Goal: Information Seeking & Learning: Learn about a topic

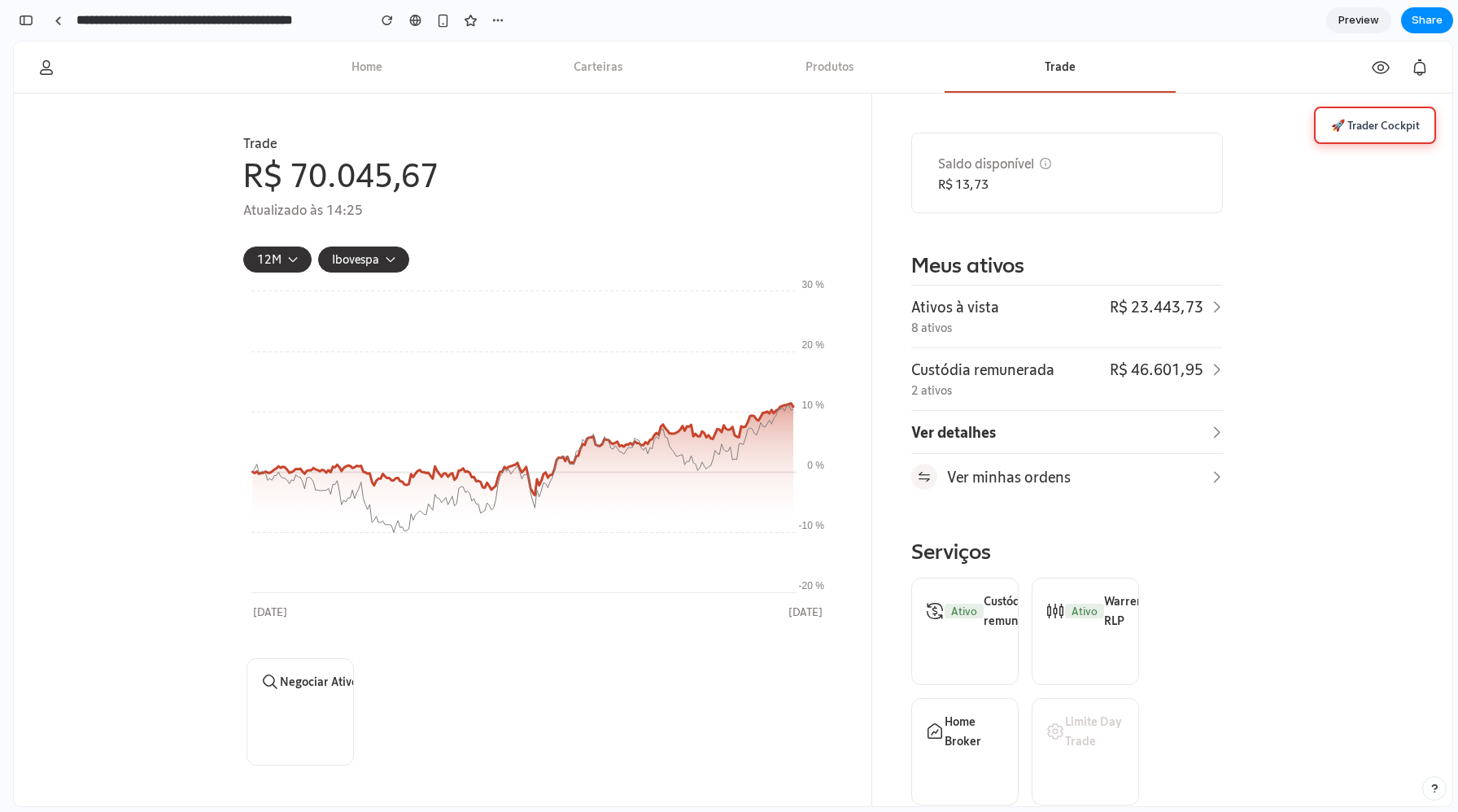
scroll to position [282, 0]
click at [911, 187] on section "Saldo disponível R$ 13,73" at bounding box center [1067, 172] width 312 height 81
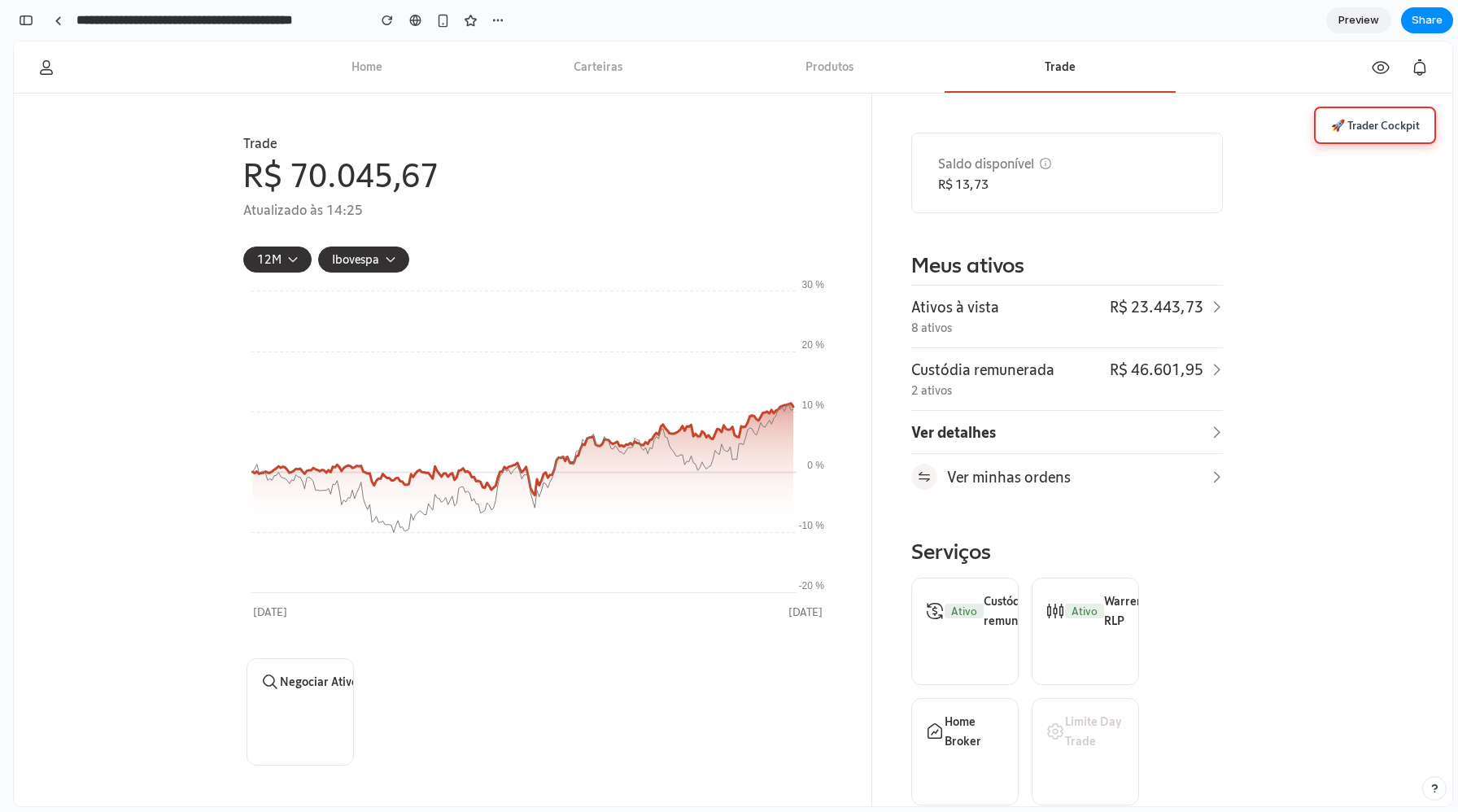
click at [1389, 115] on button "🚀 Trader Cockpit" at bounding box center [1375, 124] width 122 height 37
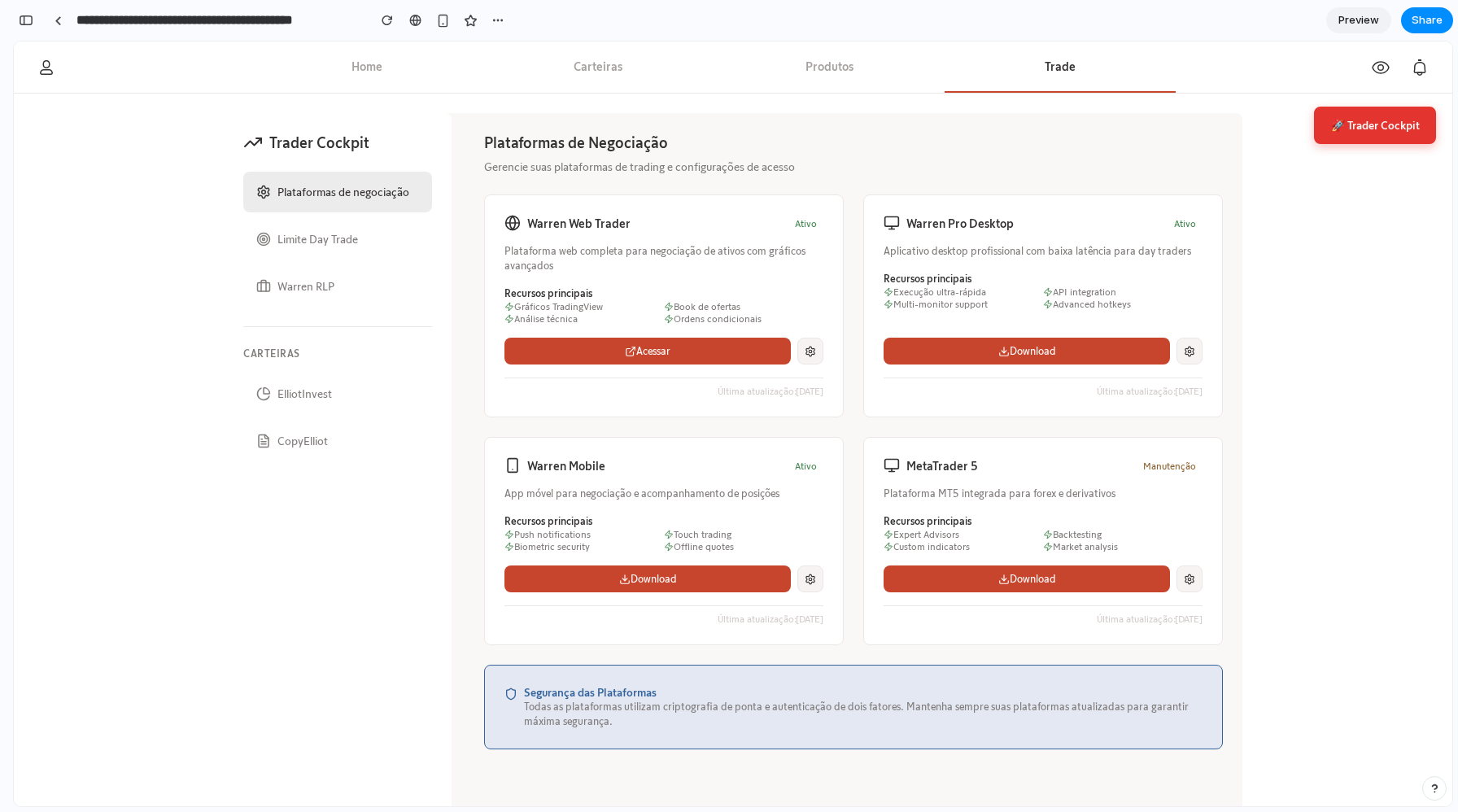
click at [848, 224] on div "Warren Web Trader Ativo Plataforma web completa para negociação de ativos com g…" at bounding box center [853, 419] width 739 height 451
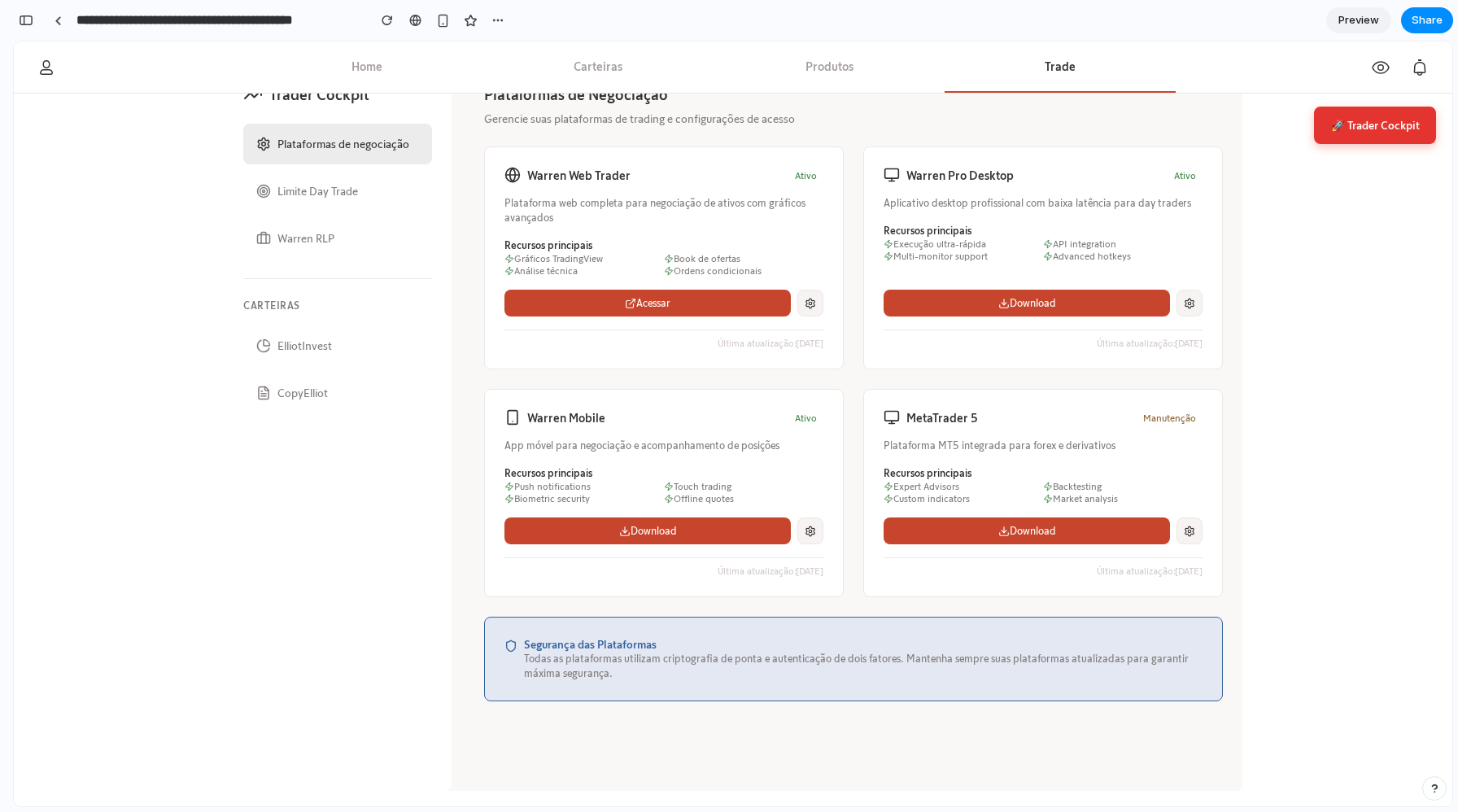
scroll to position [52, 0]
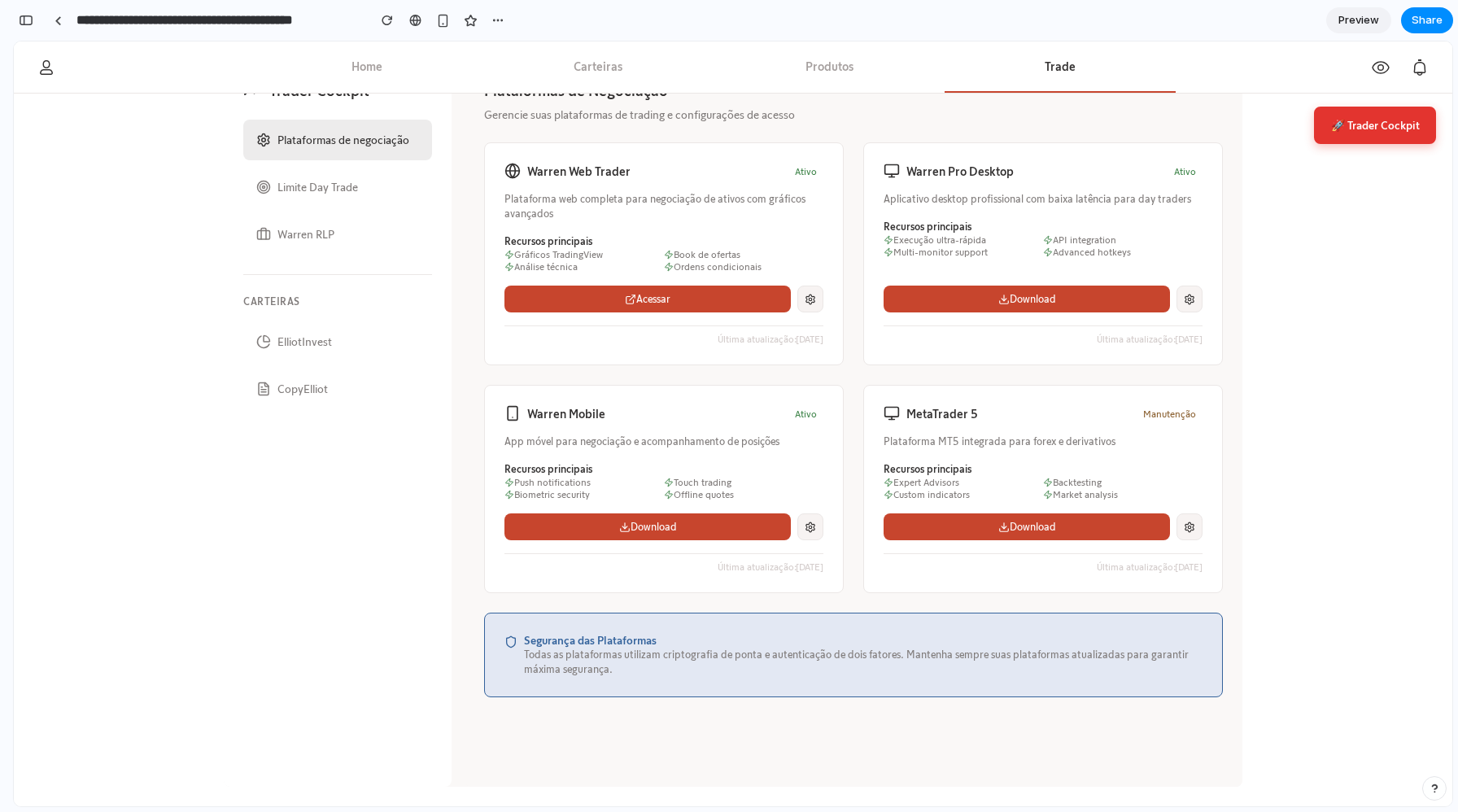
click at [853, 286] on div "Warren Web Trader Ativo Plataforma web completa para negociação de ativos com g…" at bounding box center [853, 368] width 739 height 451
click at [849, 294] on div "Warren Web Trader Ativo Plataforma web completa para negociação de ativos com g…" at bounding box center [853, 368] width 739 height 451
click at [322, 205] on button "Limite Day Trade" at bounding box center [338, 187] width 189 height 41
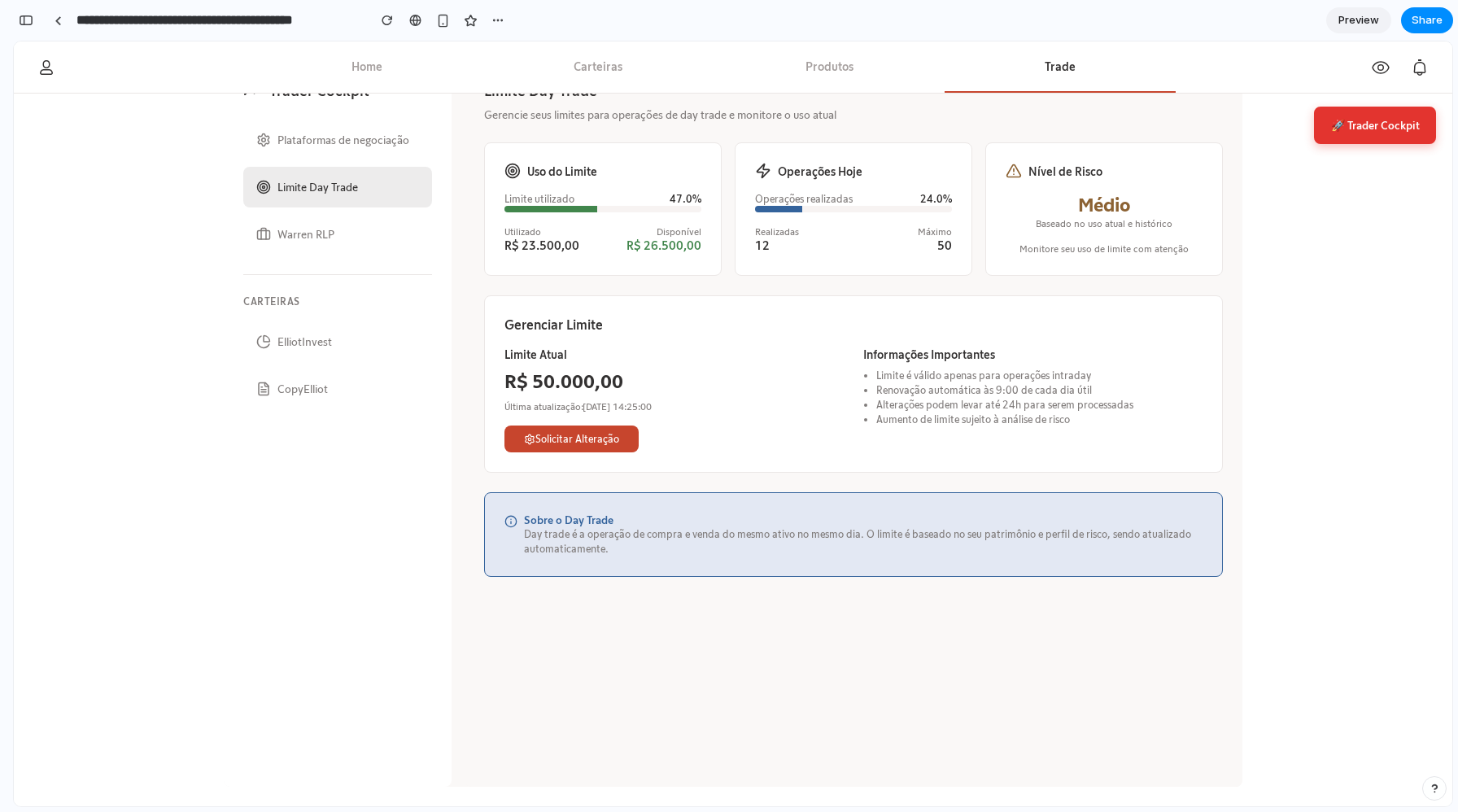
click at [467, 278] on div "Limite Day Trade Gerencie seus limites para operações de day trade e monitore o…" at bounding box center [854, 424] width 778 height 726
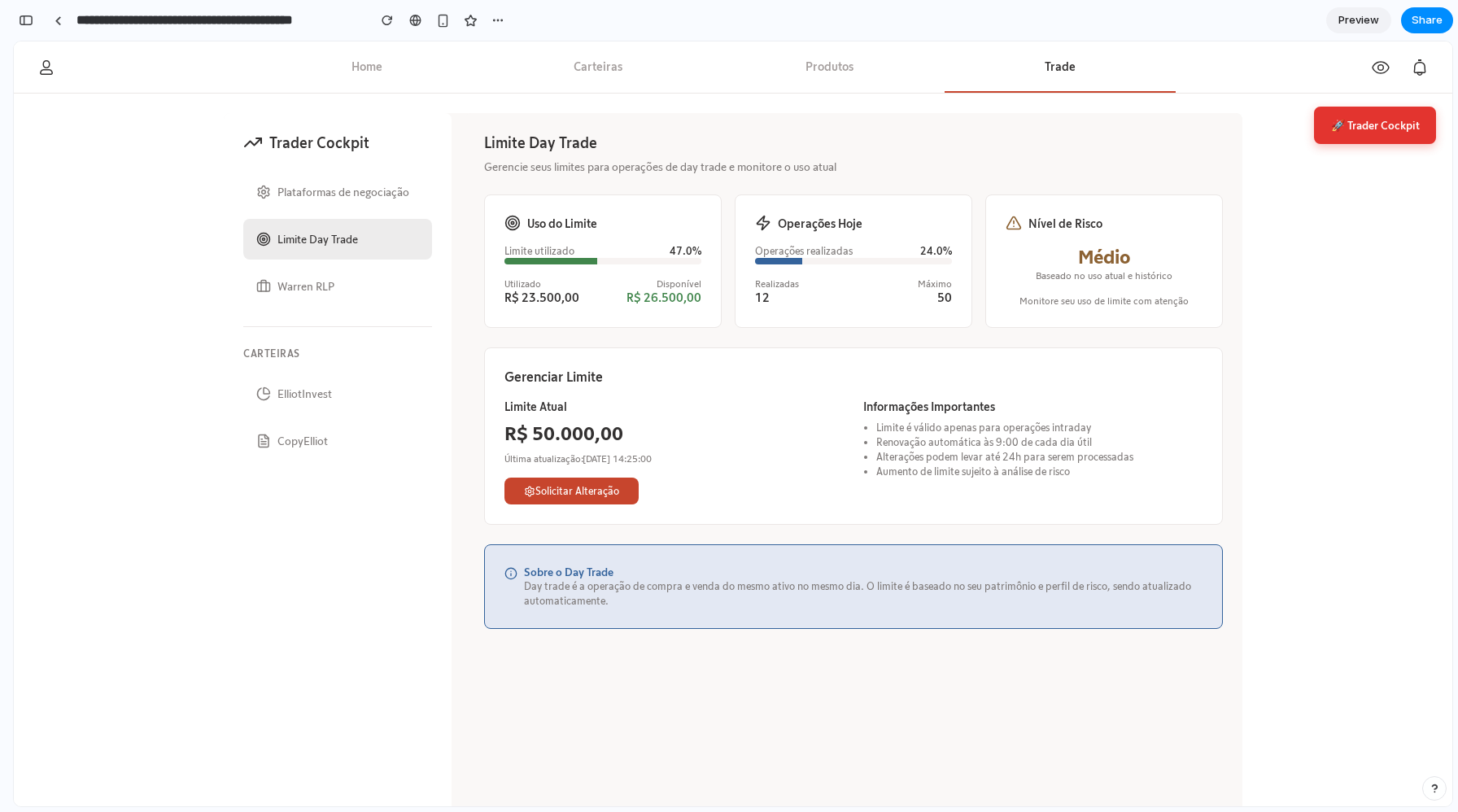
click at [1348, 130] on button "🚀 Trader Cockpit" at bounding box center [1375, 124] width 122 height 37
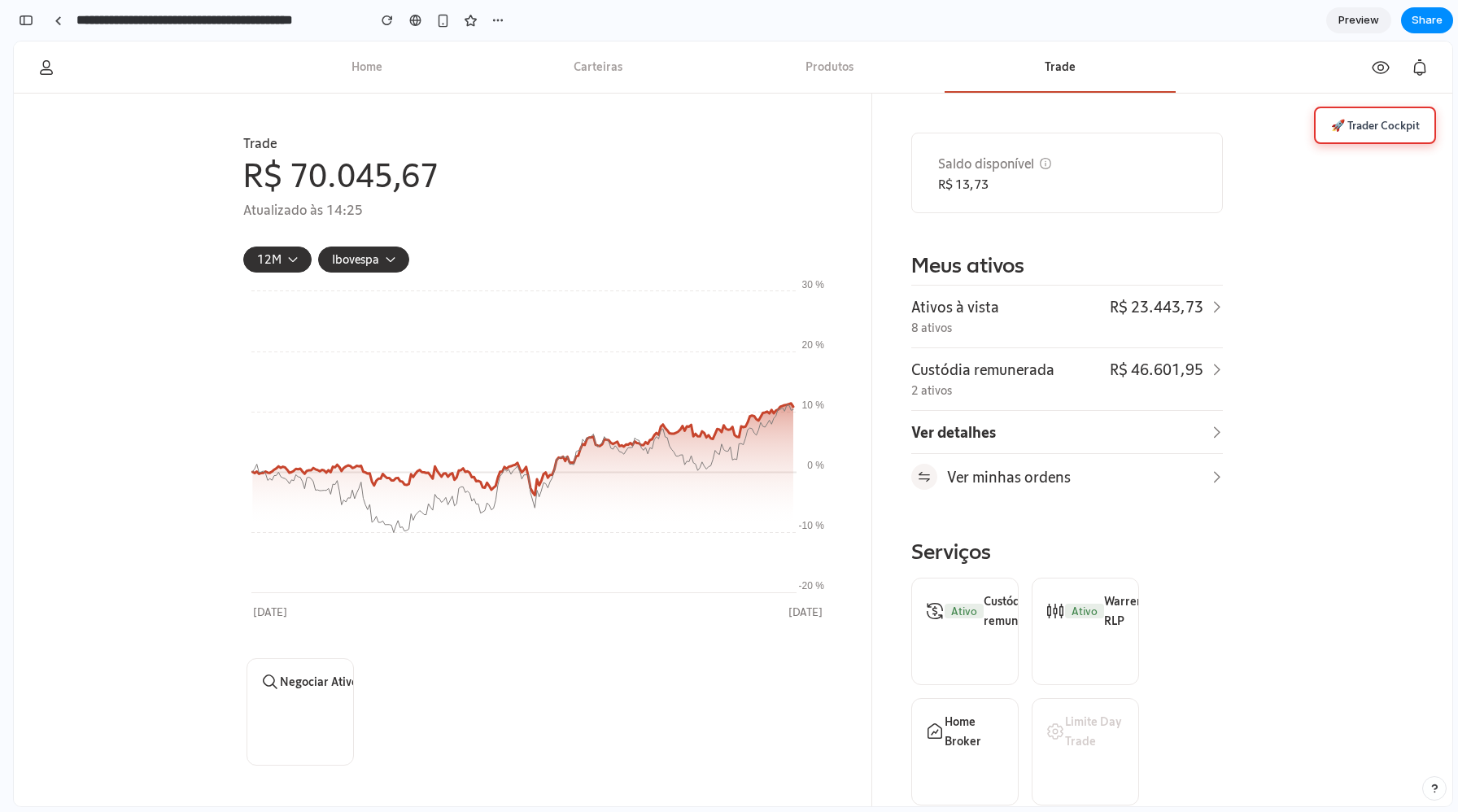
click at [1355, 128] on button "🚀 Trader Cockpit" at bounding box center [1375, 124] width 122 height 37
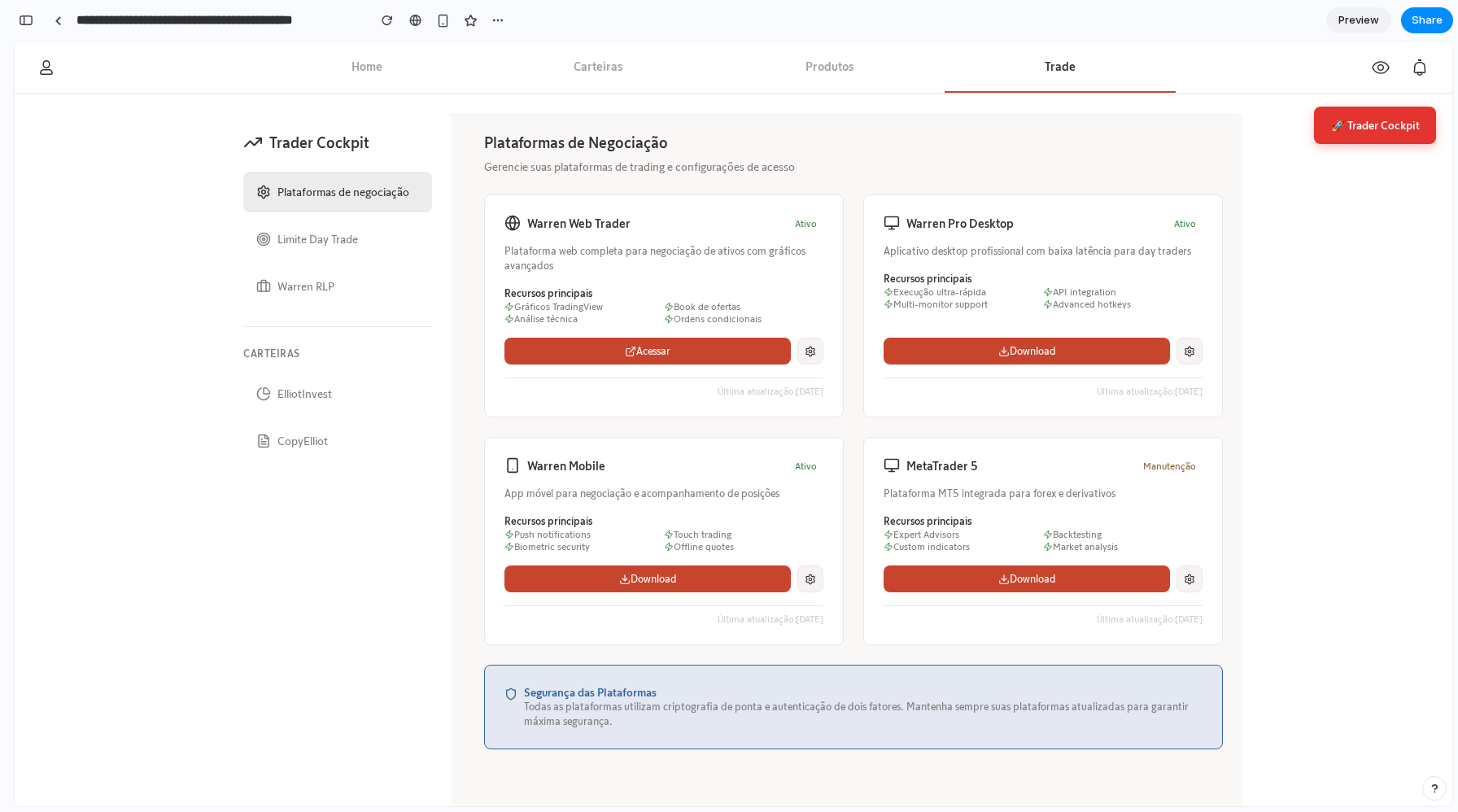
click at [853, 218] on div "Warren Web Trader Ativo Plataforma web completa para negociação de ativos com g…" at bounding box center [853, 419] width 739 height 451
click at [311, 231] on button "Limite Day Trade" at bounding box center [338, 238] width 189 height 41
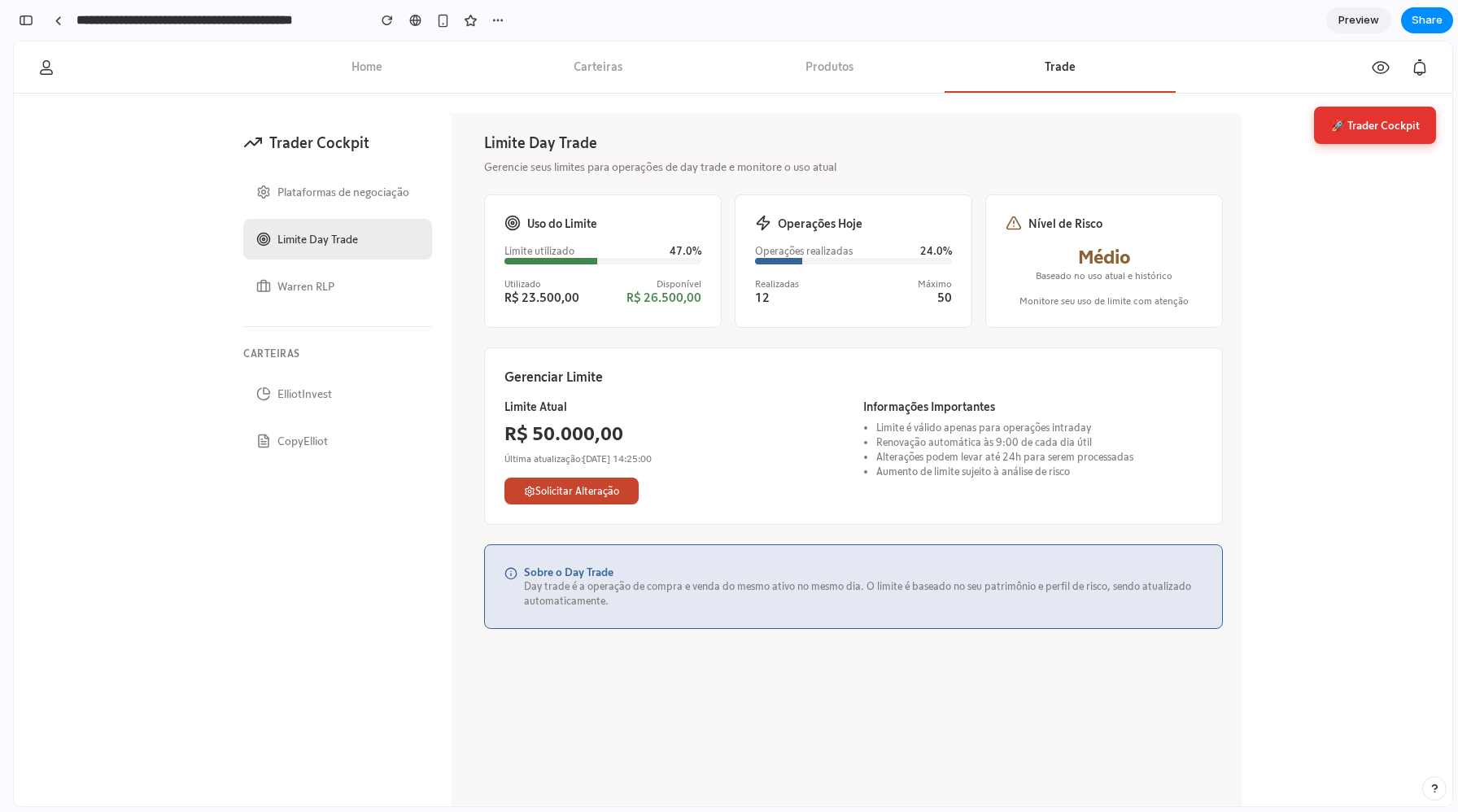
click at [328, 291] on button "Warren RLP" at bounding box center [338, 286] width 189 height 41
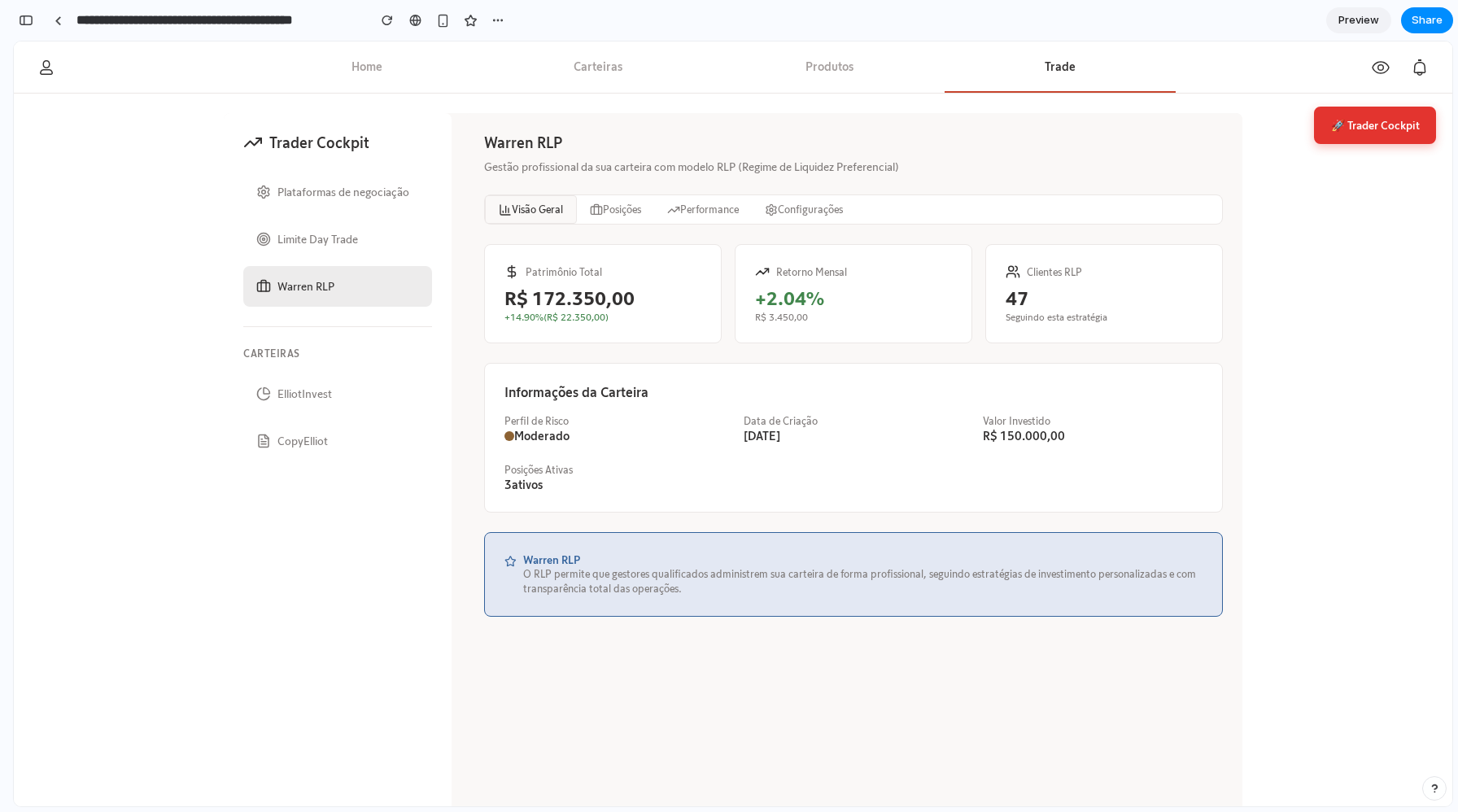
click at [307, 390] on button "ElliotInvest" at bounding box center [338, 393] width 189 height 41
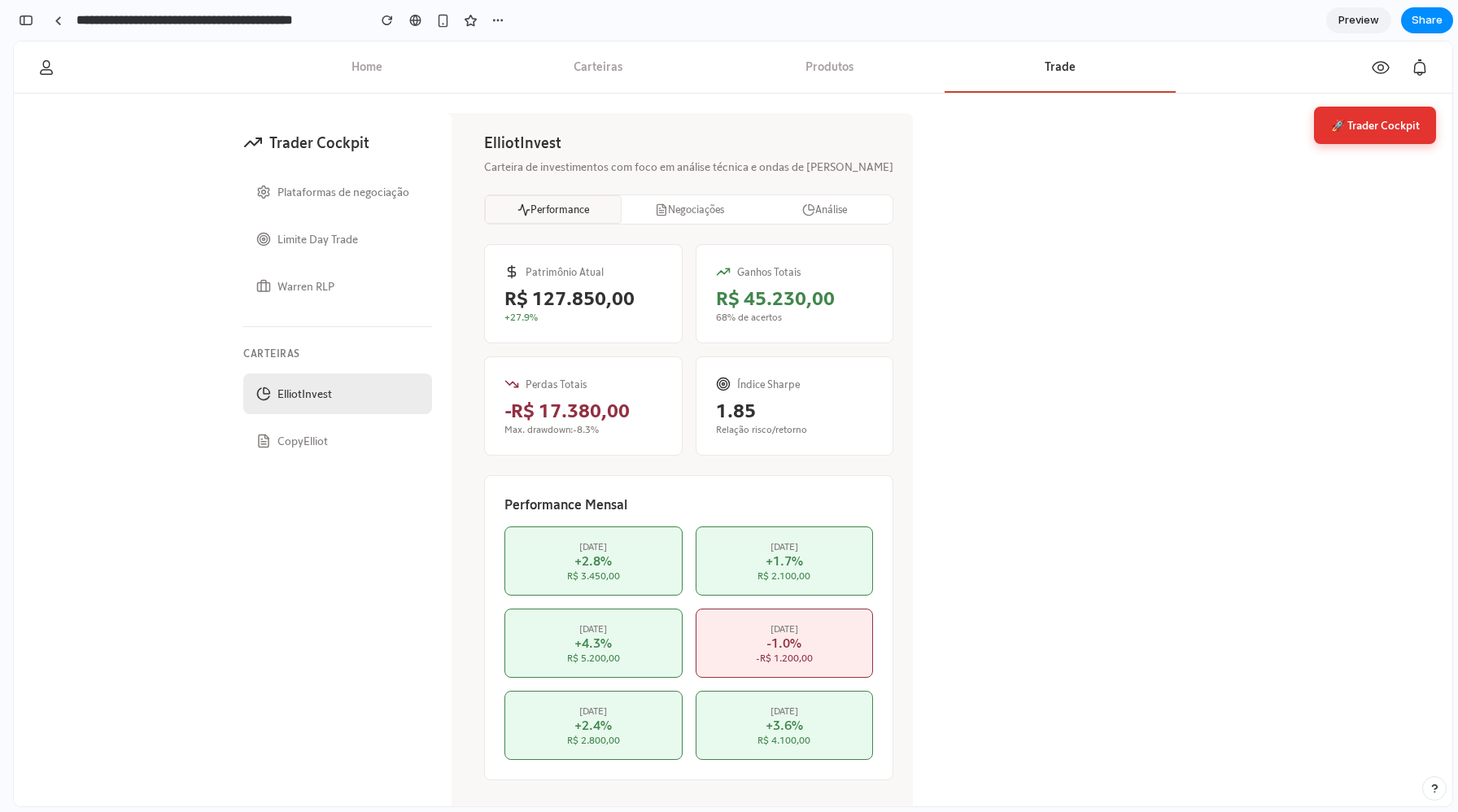
click at [267, 433] on icon at bounding box center [263, 440] width 15 height 15
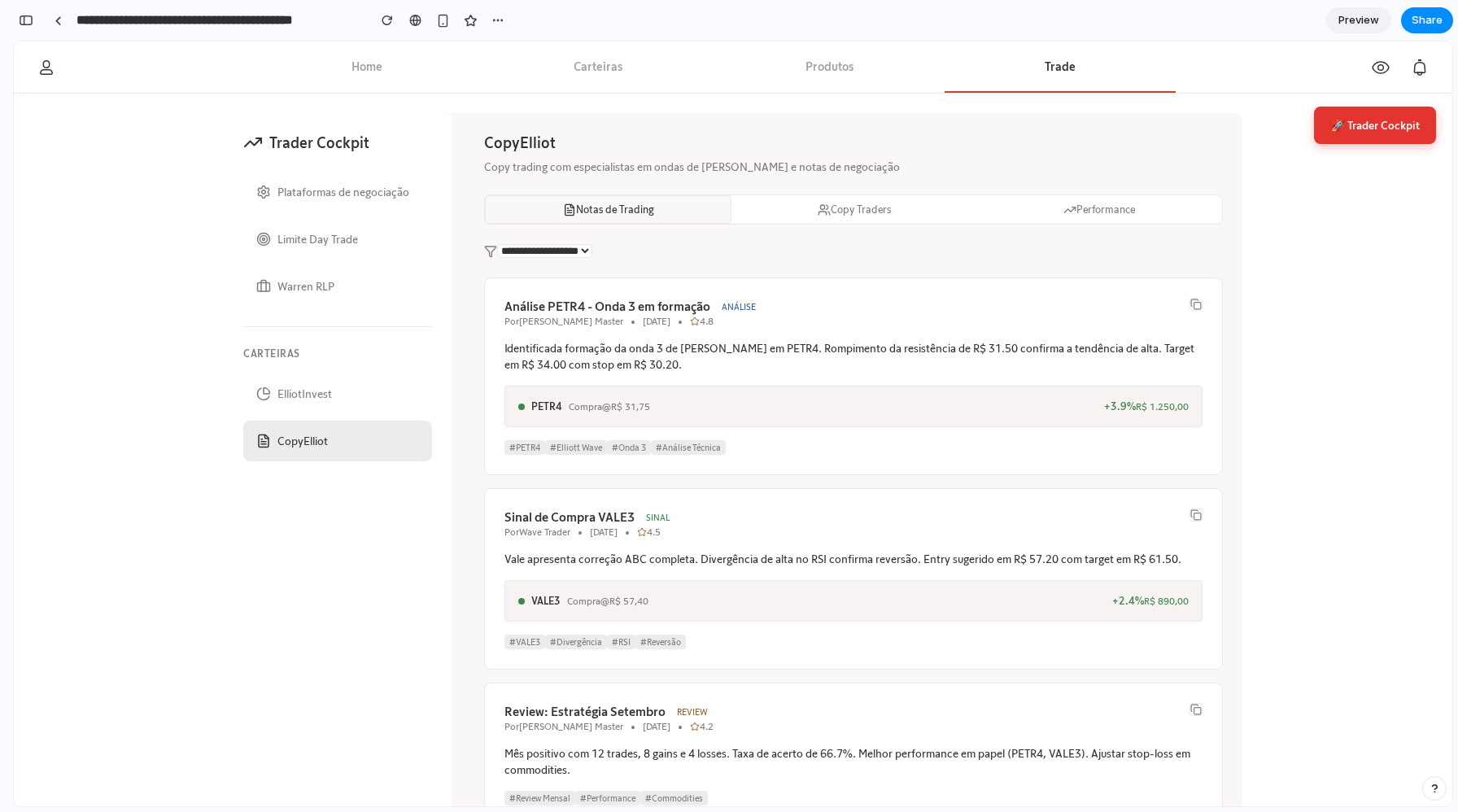
click at [472, 415] on div "**********" at bounding box center [854, 476] width 778 height 726
click at [470, 293] on div "**********" at bounding box center [854, 476] width 778 height 726
click at [871, 206] on button "Copy Traders" at bounding box center [853, 209] width 245 height 29
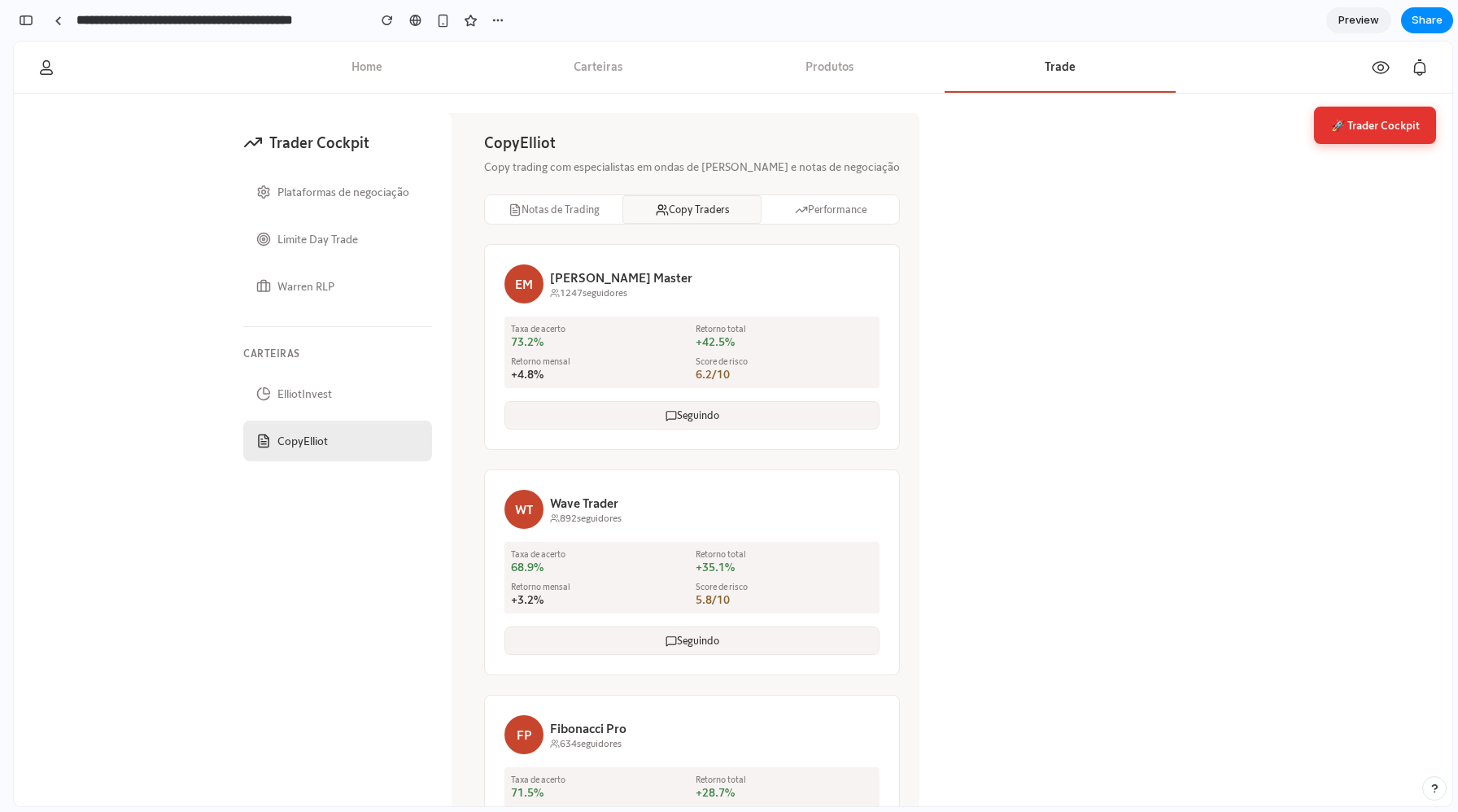
click at [795, 211] on icon at bounding box center [801, 210] width 13 height 13
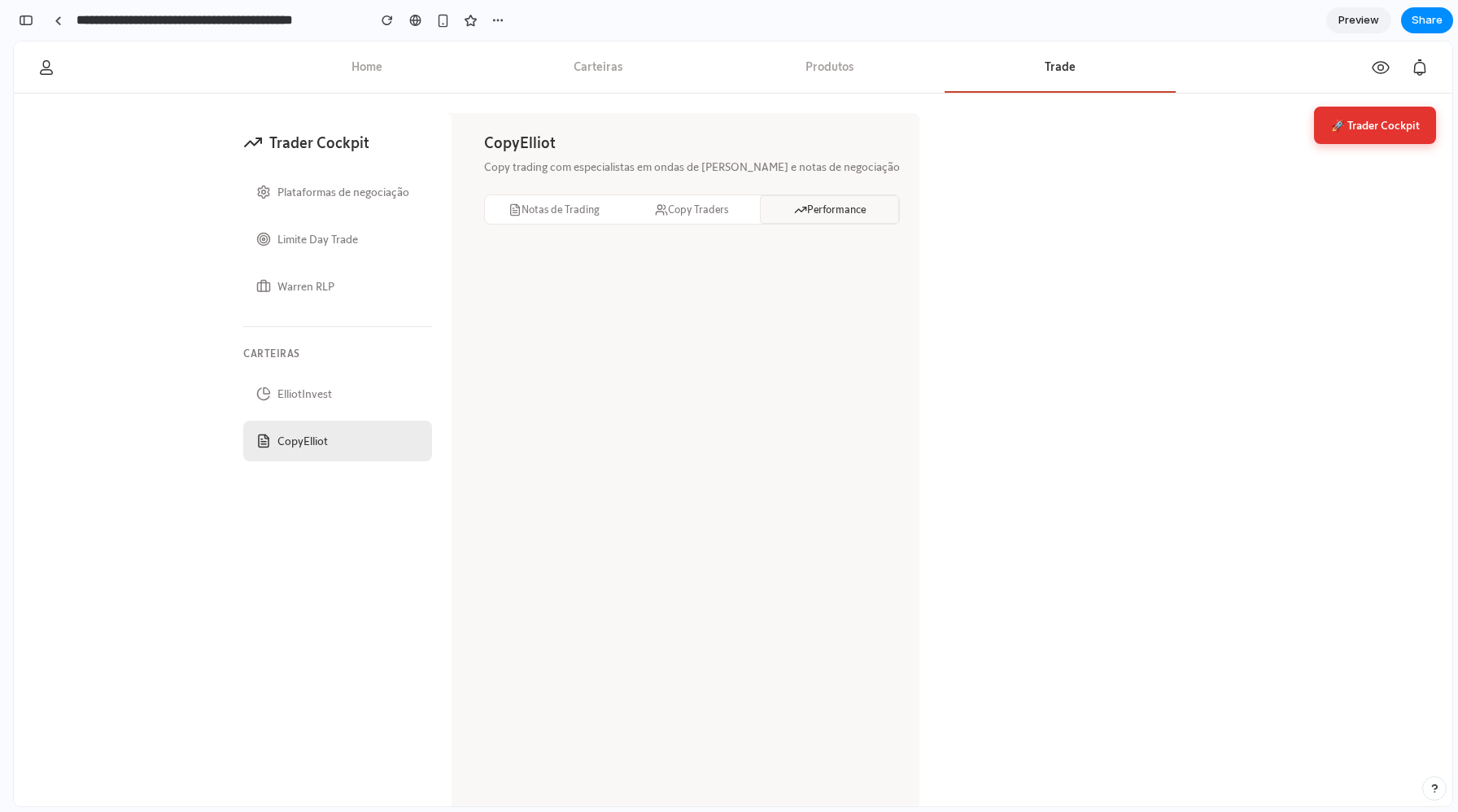
click at [669, 219] on button "Copy Traders" at bounding box center [691, 209] width 138 height 29
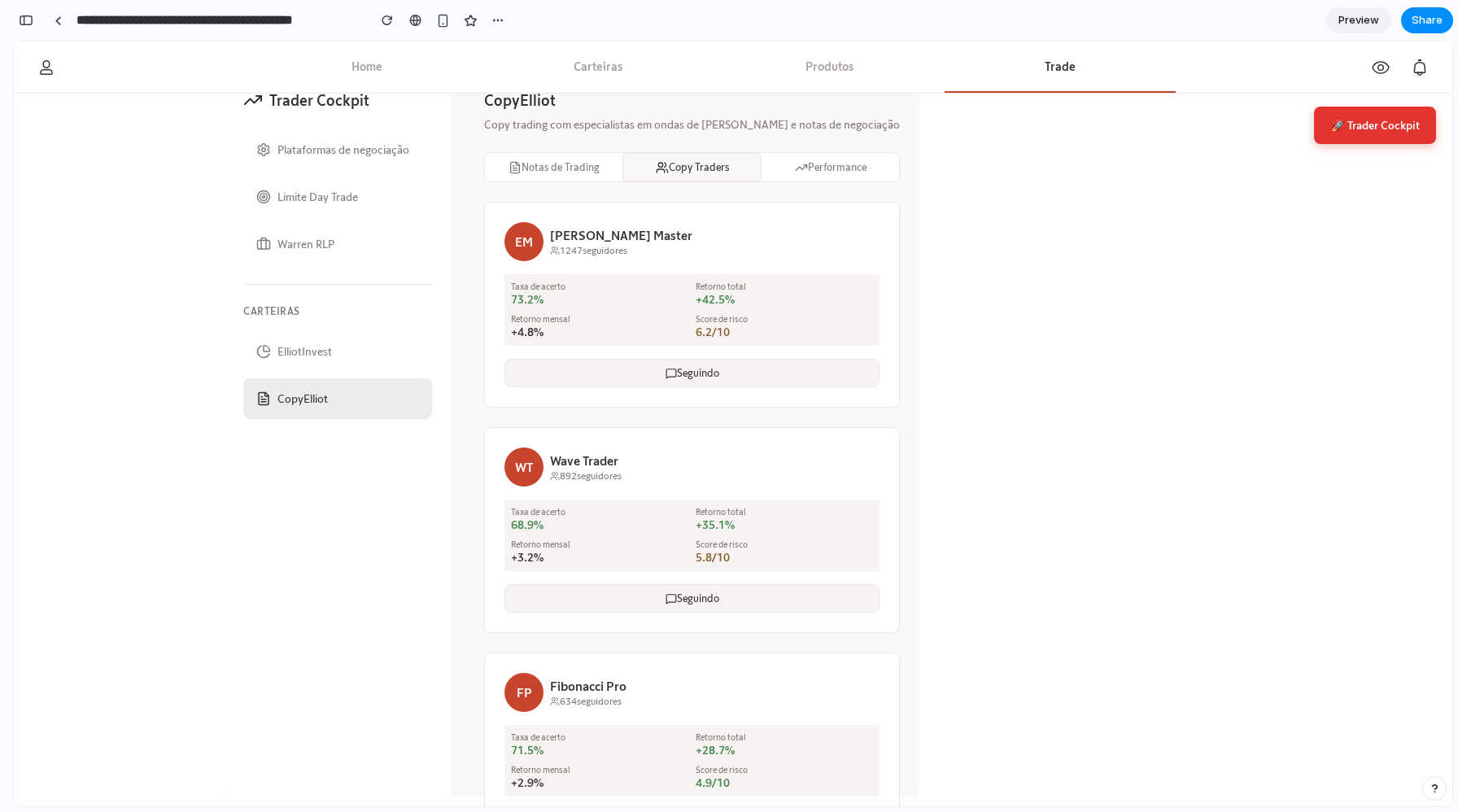
scroll to position [52, 0]
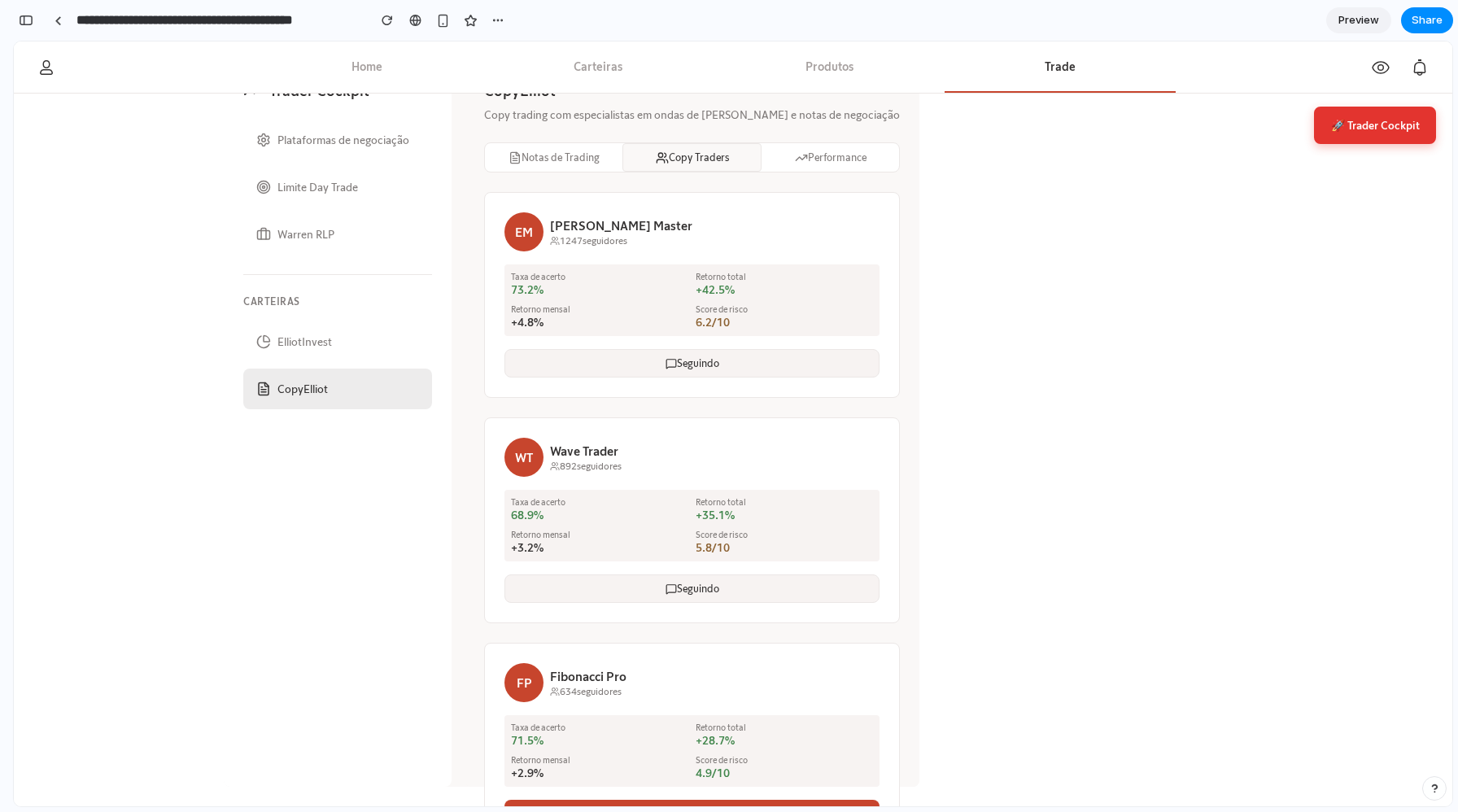
click at [565, 168] on button "Notas de Trading" at bounding box center [554, 158] width 138 height 29
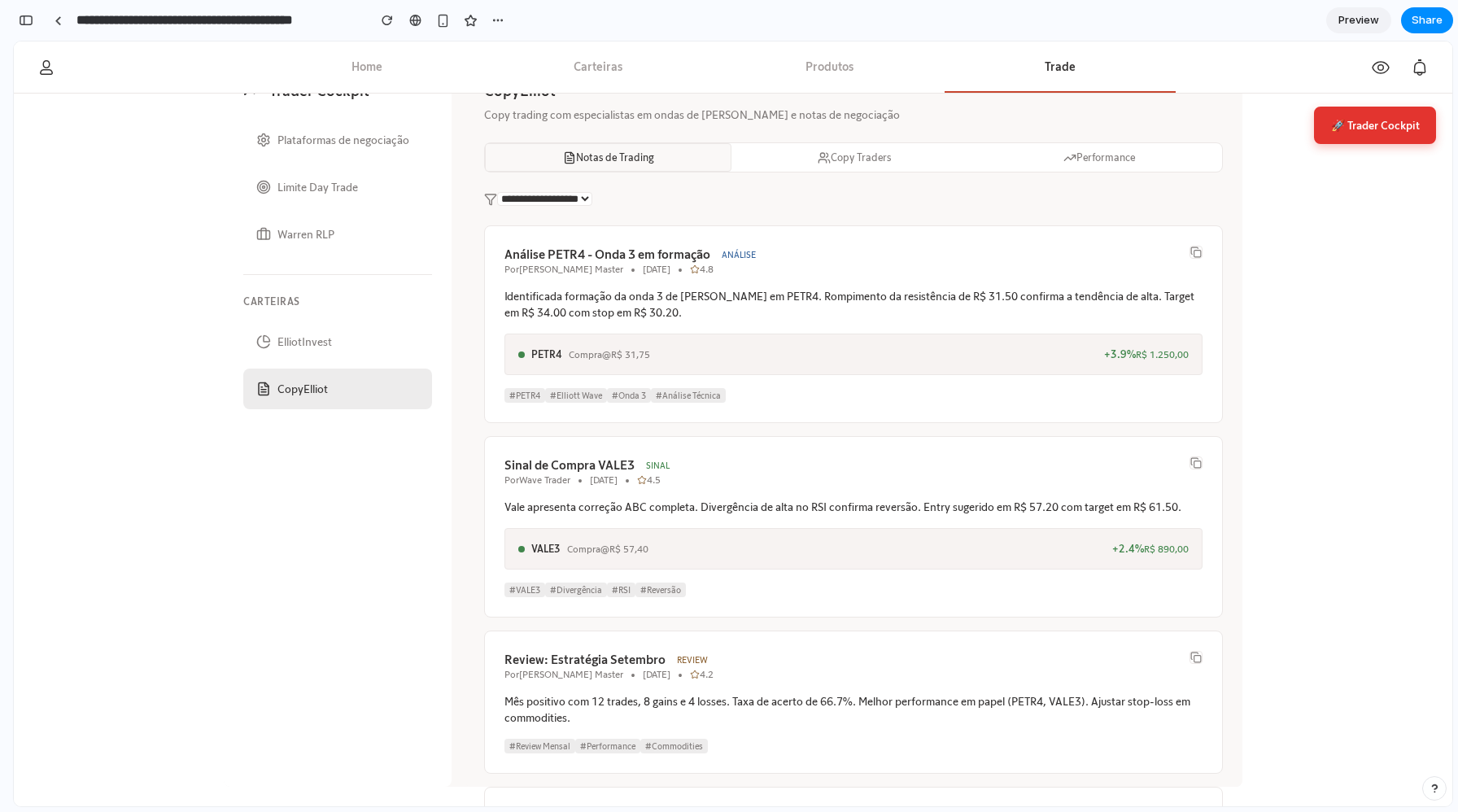
click at [634, 206] on div "**********" at bounding box center [853, 199] width 739 height 14
click at [462, 287] on div "**********" at bounding box center [733, 424] width 1018 height 726
click at [281, 341] on button "ElliotInvest" at bounding box center [338, 341] width 189 height 41
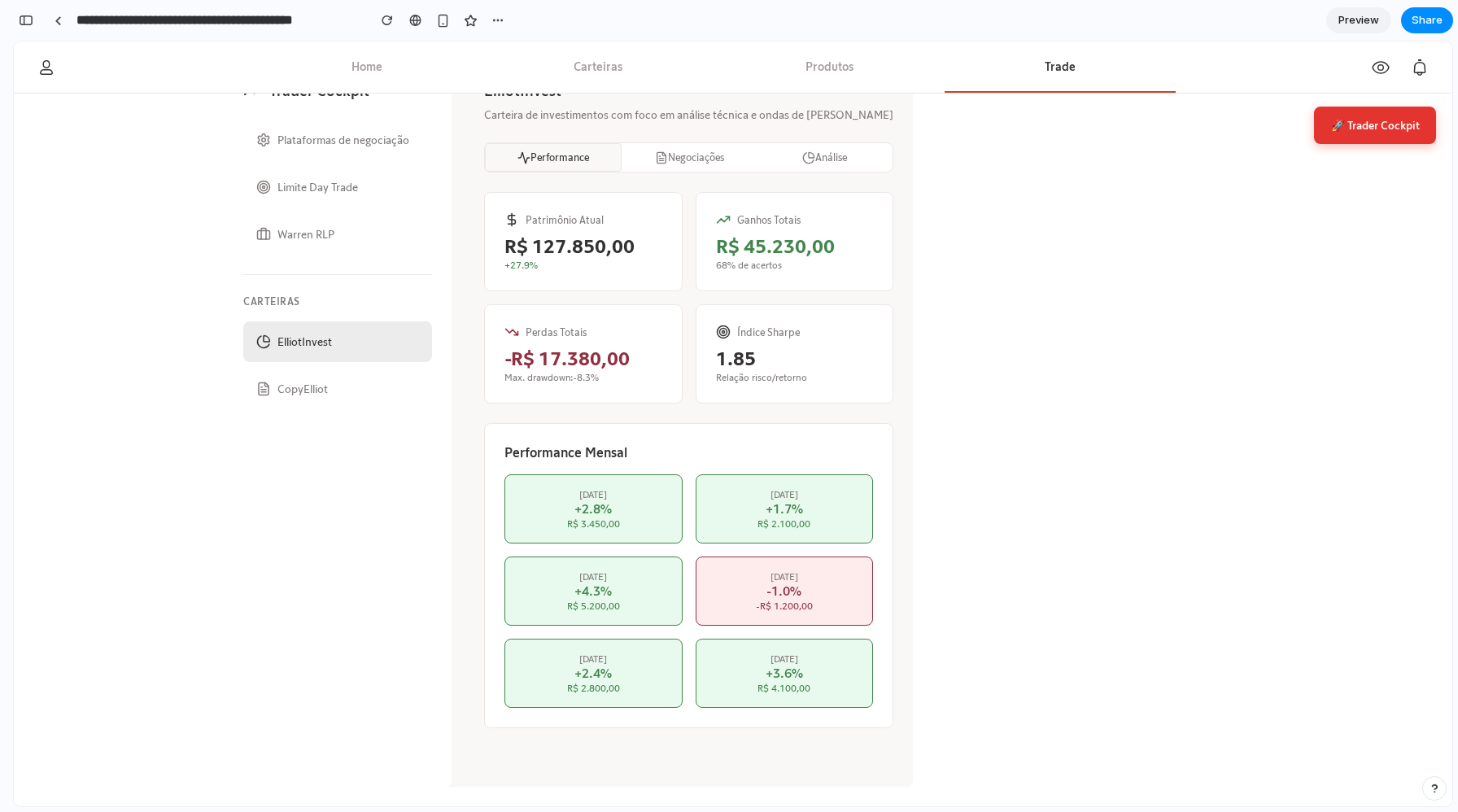
click at [770, 146] on button "Análise" at bounding box center [824, 158] width 135 height 29
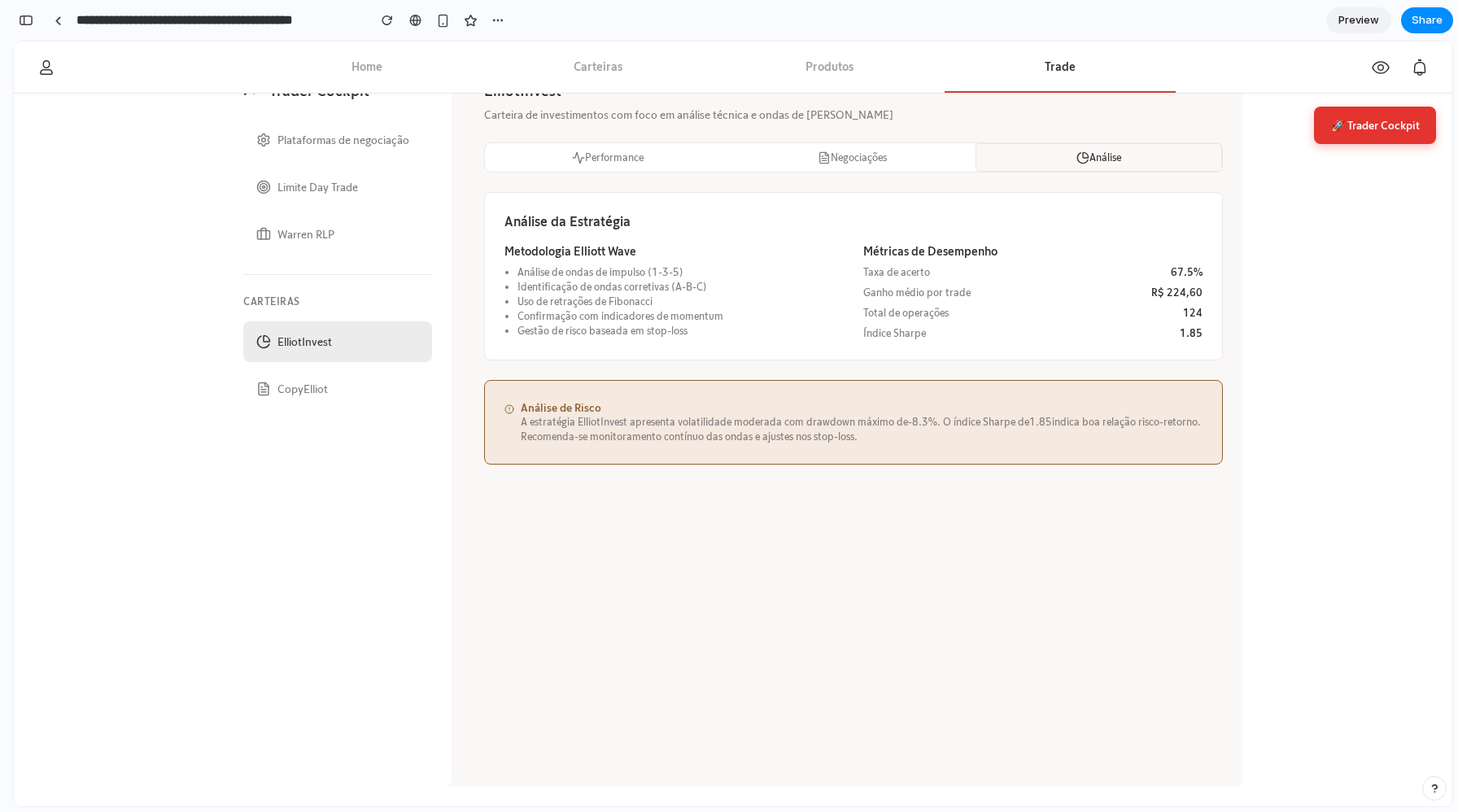
click at [831, 194] on div "Análise da Estratégia Metodologia Elliott Wave Análise de ondas de impulso (1-3…" at bounding box center [853, 277] width 739 height 169
click at [840, 162] on button "Negociações" at bounding box center [852, 158] width 245 height 29
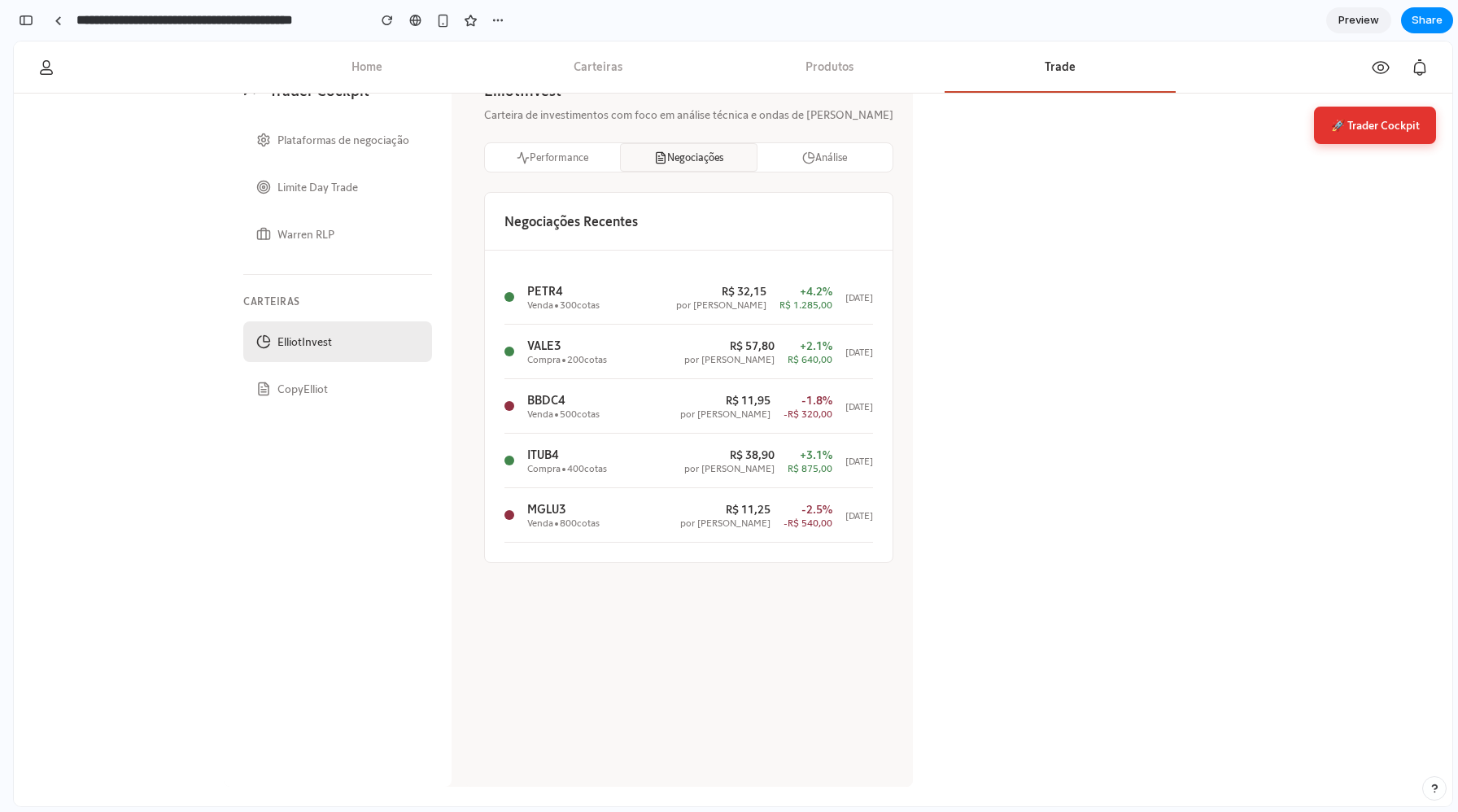
click at [680, 194] on div "Negociações Recentes" at bounding box center [689, 222] width 407 height 57
click at [555, 167] on button "Performance" at bounding box center [552, 158] width 135 height 29
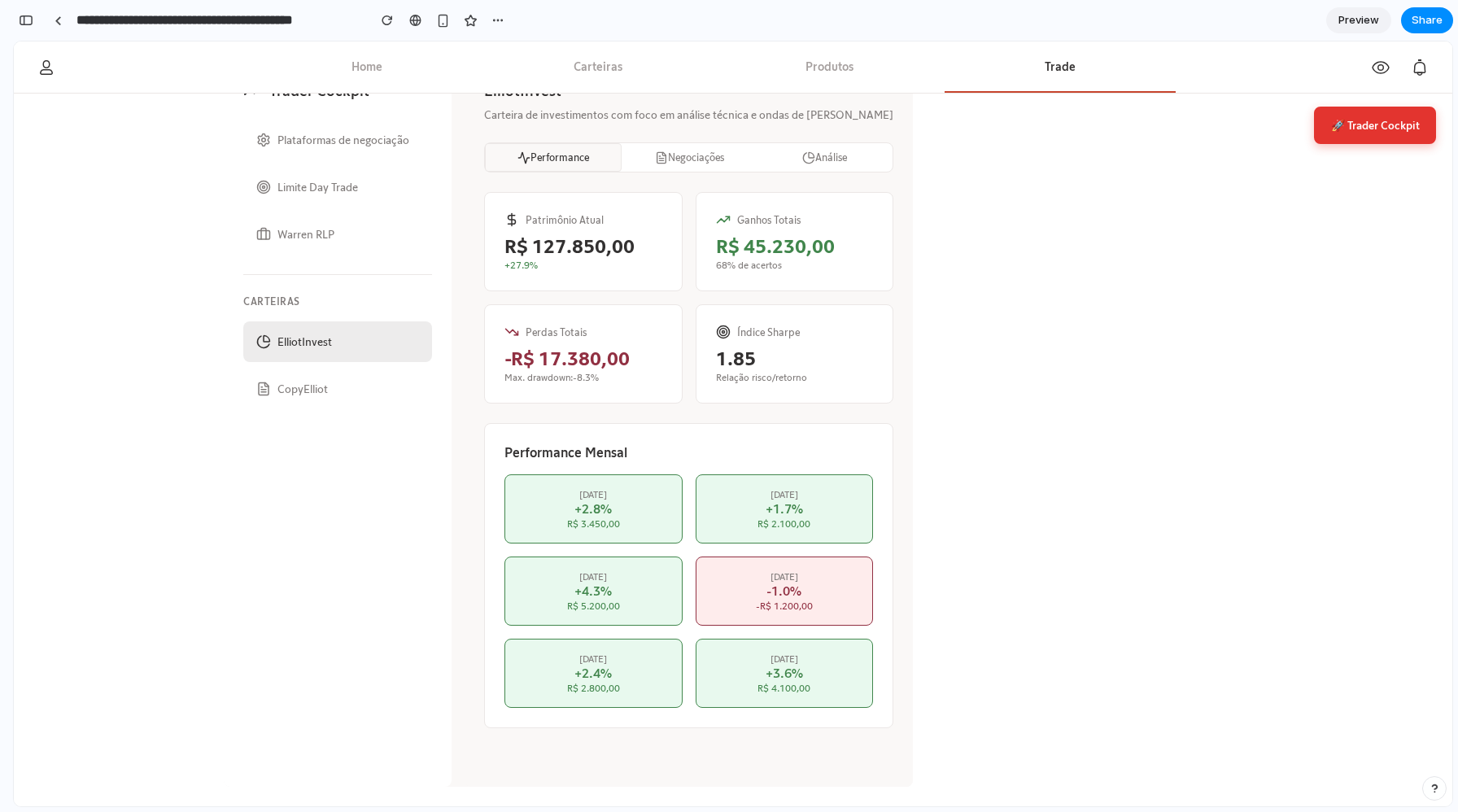
click at [837, 433] on div "ElliotInvest Carteira de investimentos com foco em análise técnica e ondas de E…" at bounding box center [689, 424] width 448 height 726
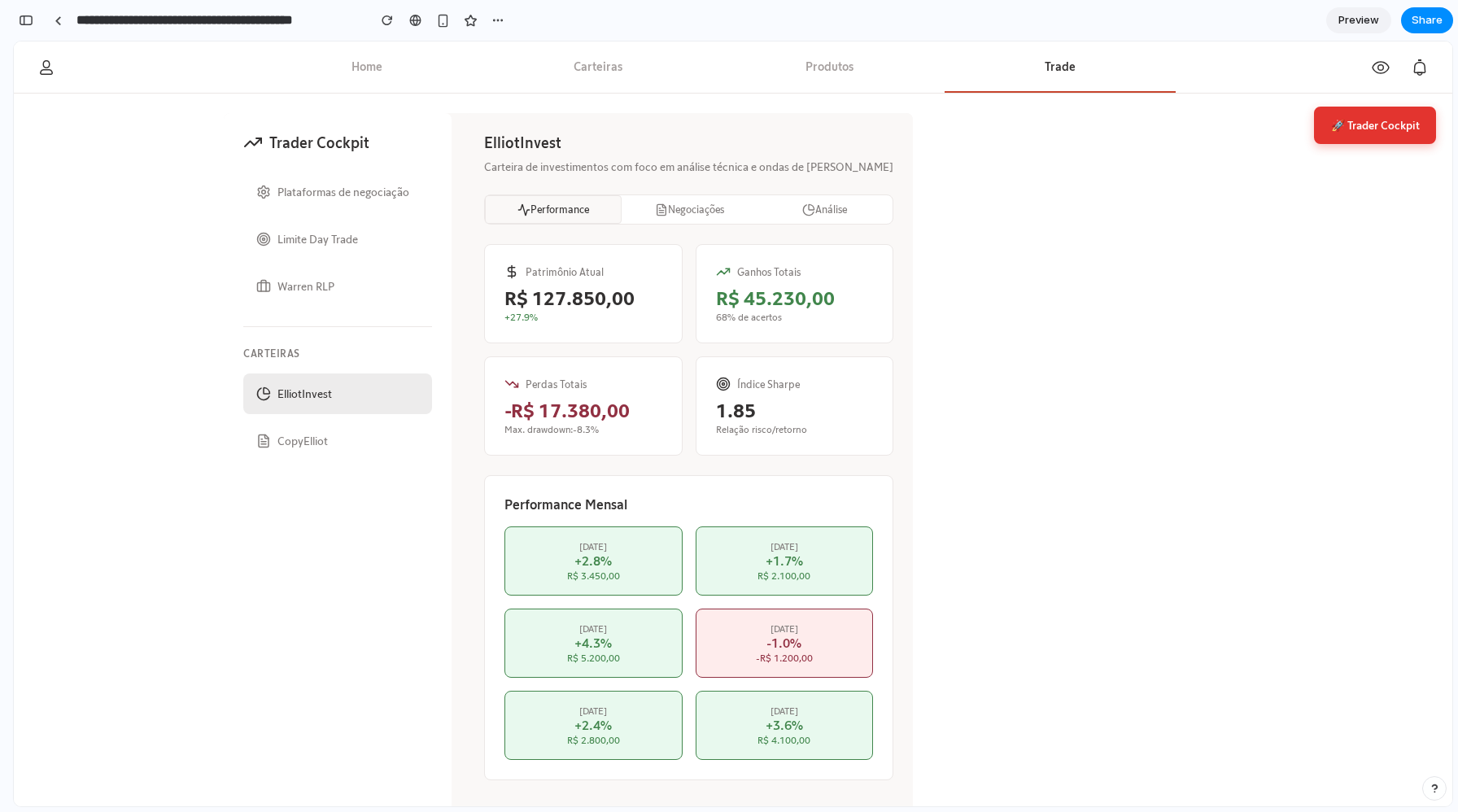
click at [1369, 111] on button "🚀 Trader Cockpit" at bounding box center [1375, 124] width 122 height 37
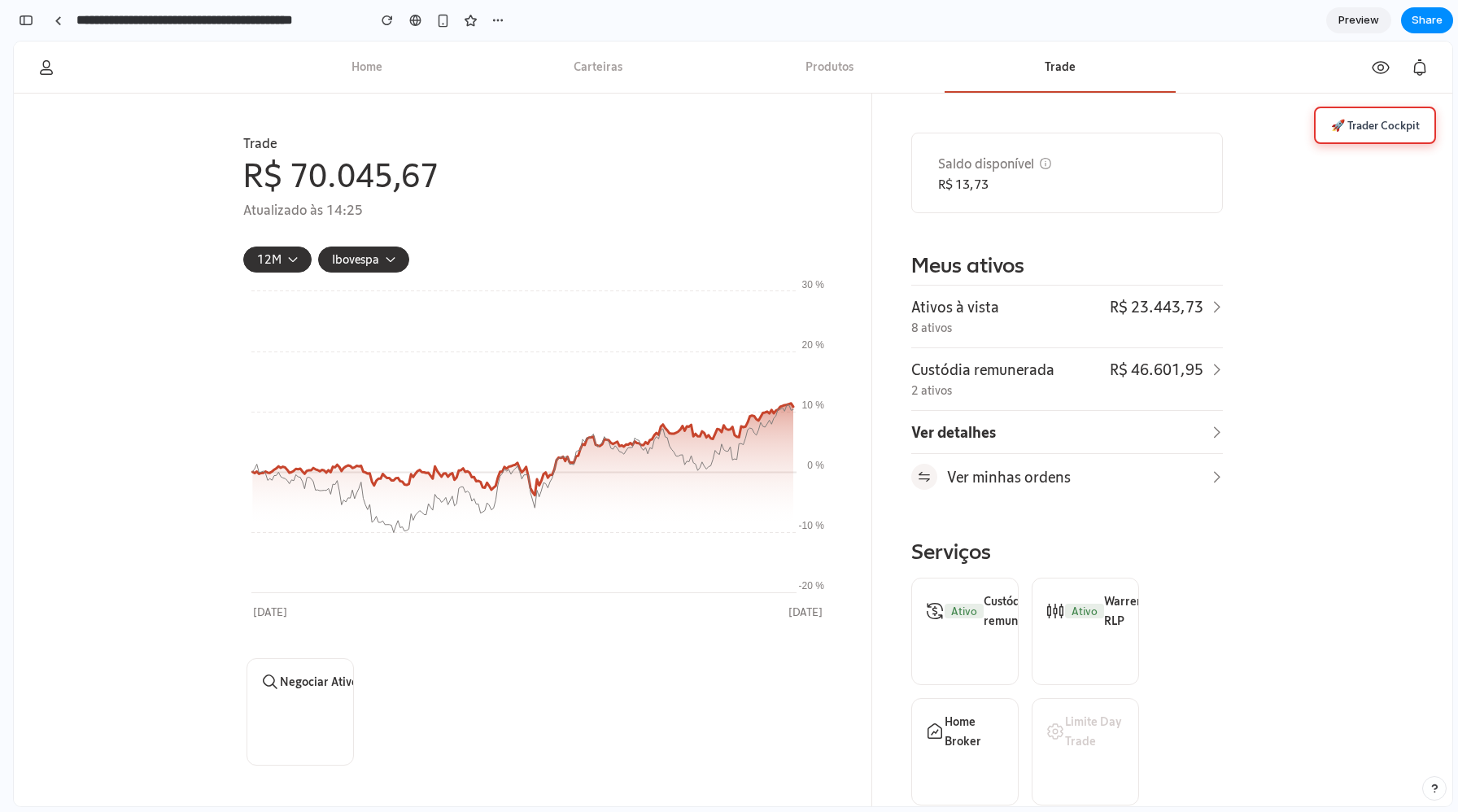
click at [1386, 125] on button "🚀 Trader Cockpit" at bounding box center [1375, 124] width 122 height 37
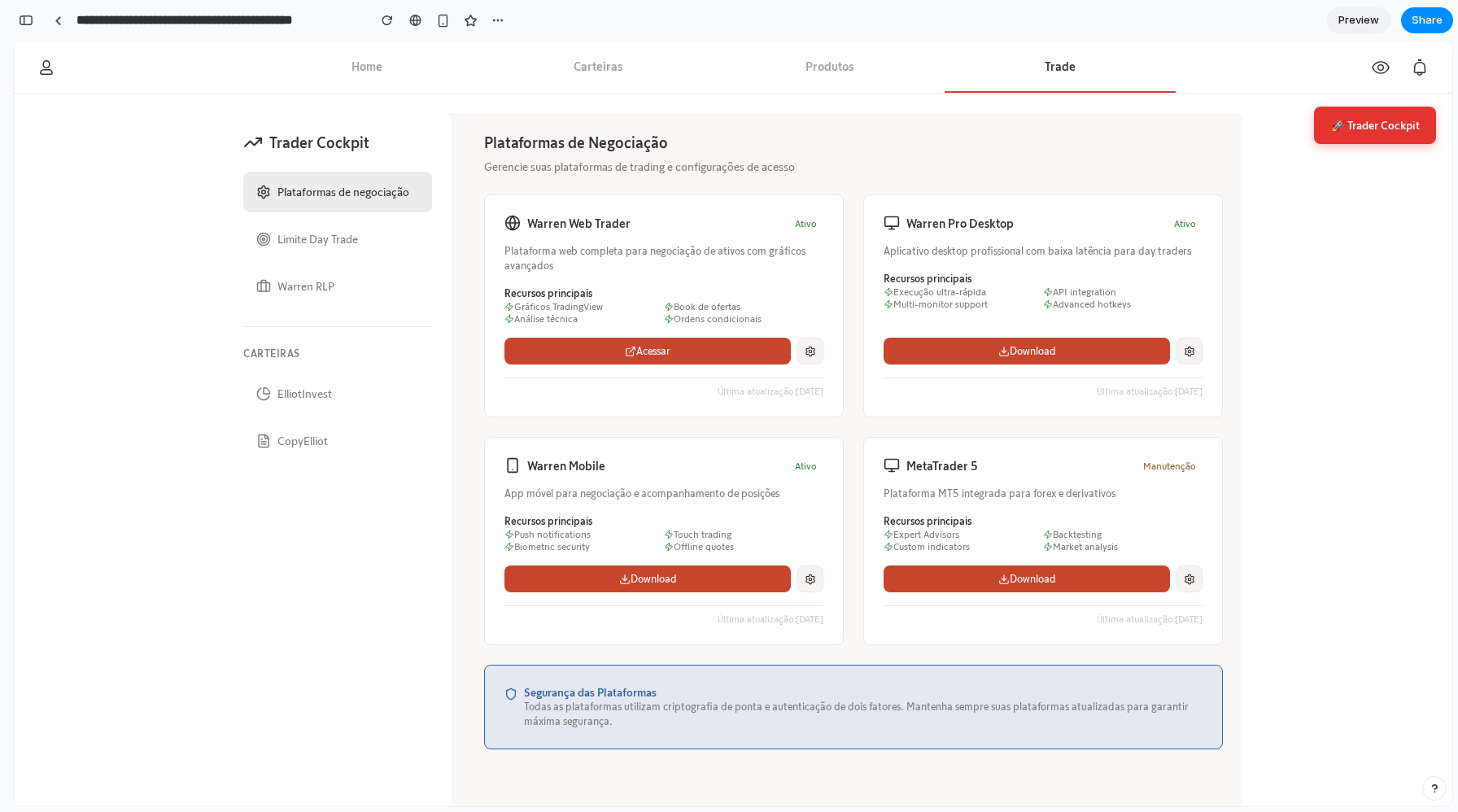
click at [843, 178] on div "Plataformas de Negociação Gerencie suas plataformas de trading e configurações …" at bounding box center [853, 440] width 739 height 617
click at [856, 211] on div "Warren Web Trader Ativo Plataforma web completa para negociação de ativos com g…" at bounding box center [853, 419] width 739 height 451
click at [853, 217] on div "Warren Web Trader Ativo Plataforma web completa para negociação de ativos com g…" at bounding box center [853, 419] width 739 height 451
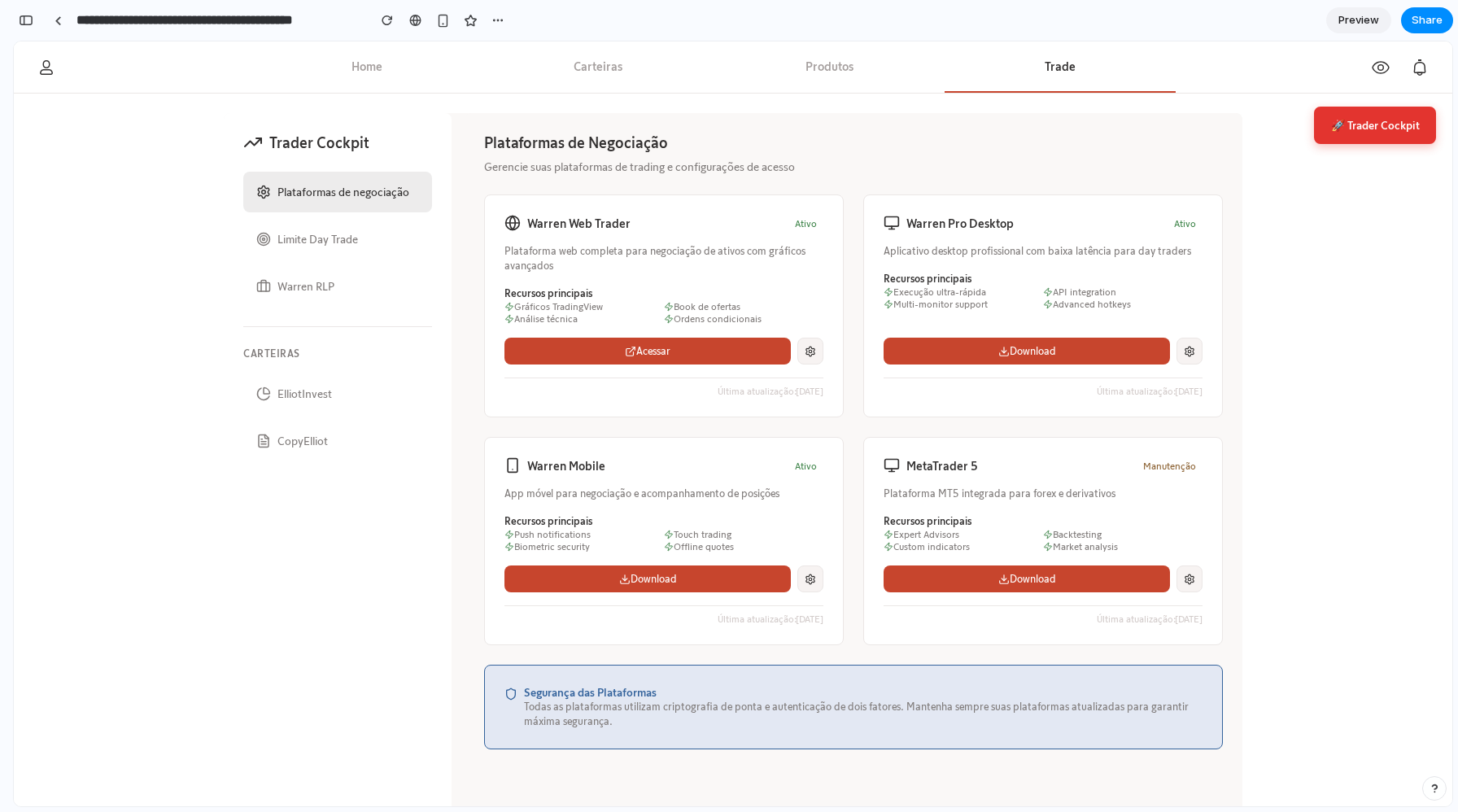
click at [847, 171] on p "Gerencie suas plataformas de trading e configurações de acesso" at bounding box center [853, 166] width 739 height 17
click at [827, 161] on p "Gerencie suas plataformas de trading e configurações de acesso" at bounding box center [853, 166] width 739 height 17
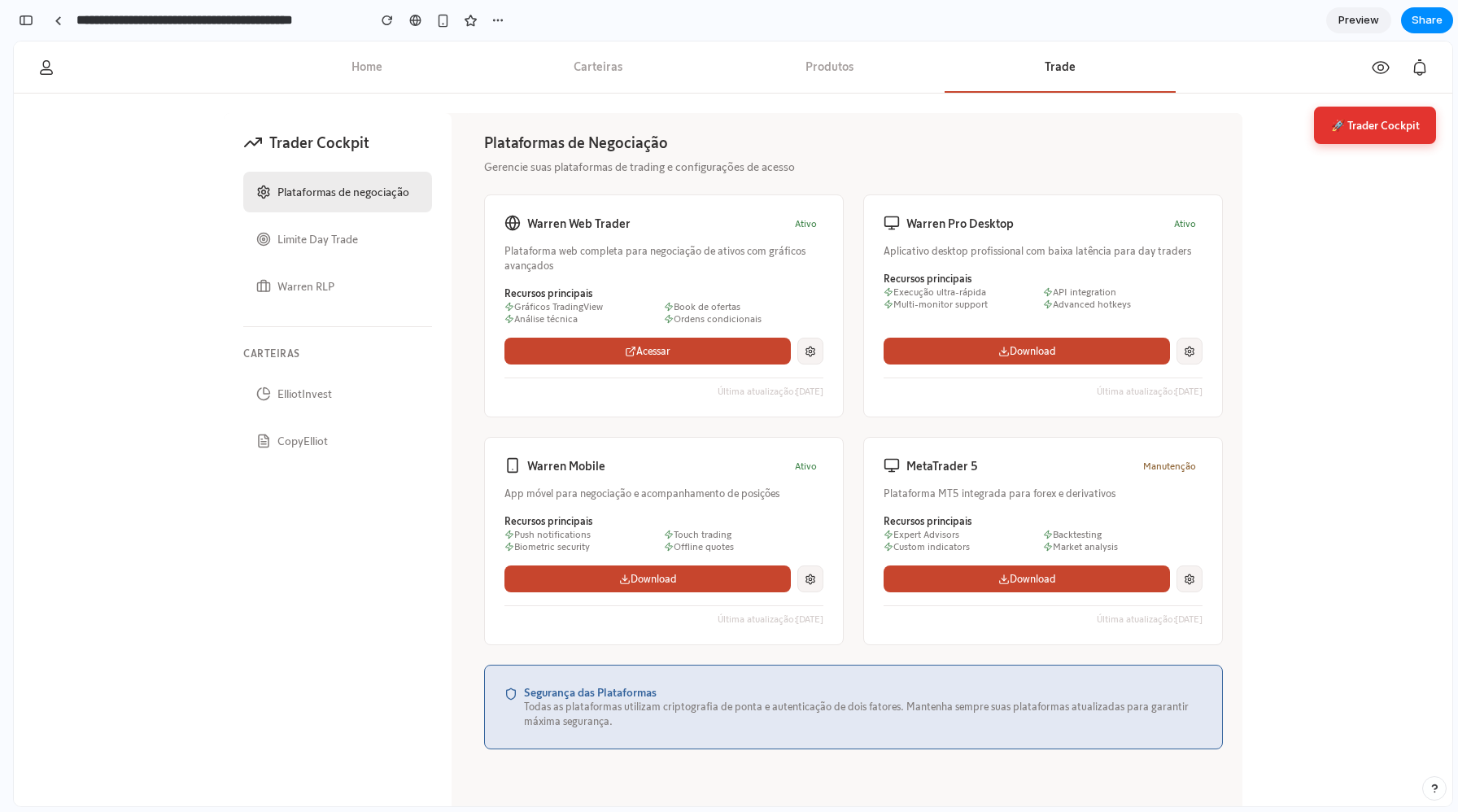
click at [788, 140] on h2 "Plataformas de Negociação" at bounding box center [853, 142] width 739 height 19
click at [716, 136] on h2 "Plataformas de Negociação" at bounding box center [853, 142] width 739 height 19
click at [790, 161] on p "Gerencie suas plataformas de trading e configurações de acesso" at bounding box center [853, 166] width 739 height 17
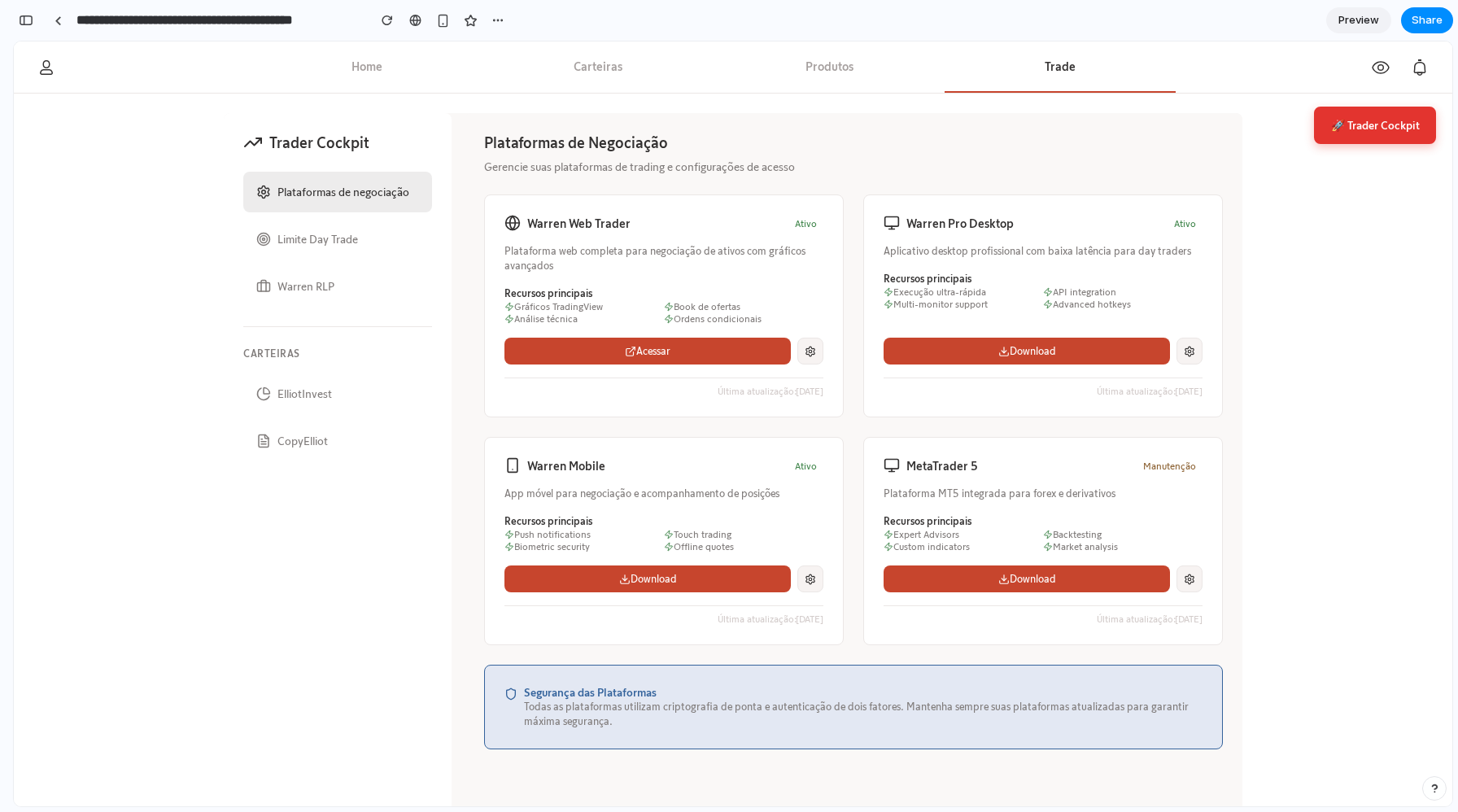
click at [790, 161] on p "Gerencie suas plataformas de trading e configurações de acesso" at bounding box center [853, 166] width 739 height 17
click at [809, 164] on p "Gerencie suas plataformas de trading e configurações de acesso" at bounding box center [853, 166] width 739 height 17
click at [851, 181] on div "Plataformas de Negociação Gerencie suas plataformas de trading e configurações …" at bounding box center [853, 440] width 739 height 617
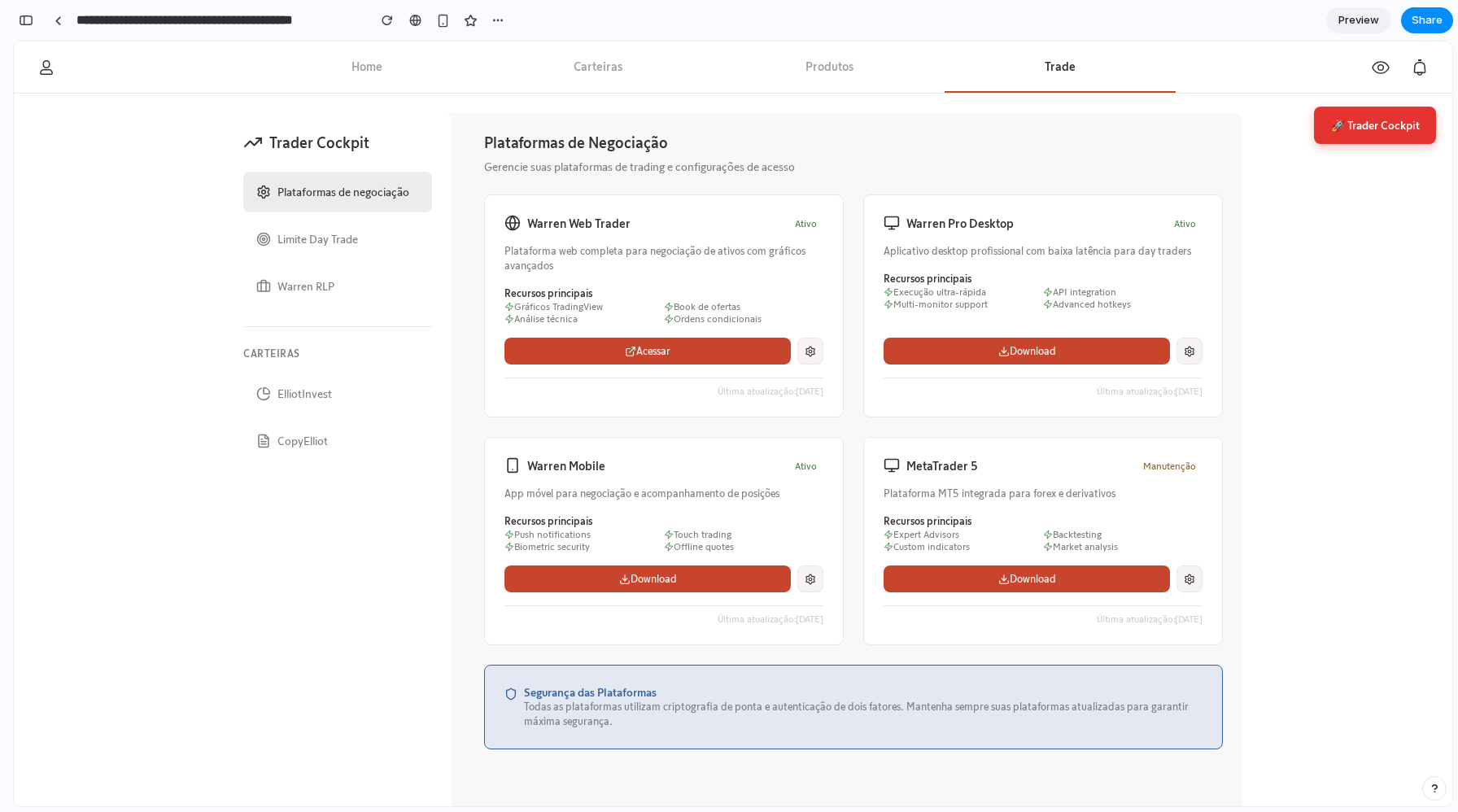
click at [849, 161] on p "Gerencie suas plataformas de trading e configurações de acesso" at bounding box center [853, 166] width 739 height 17
click at [849, 140] on h2 "Plataformas de Negociação" at bounding box center [853, 142] width 739 height 19
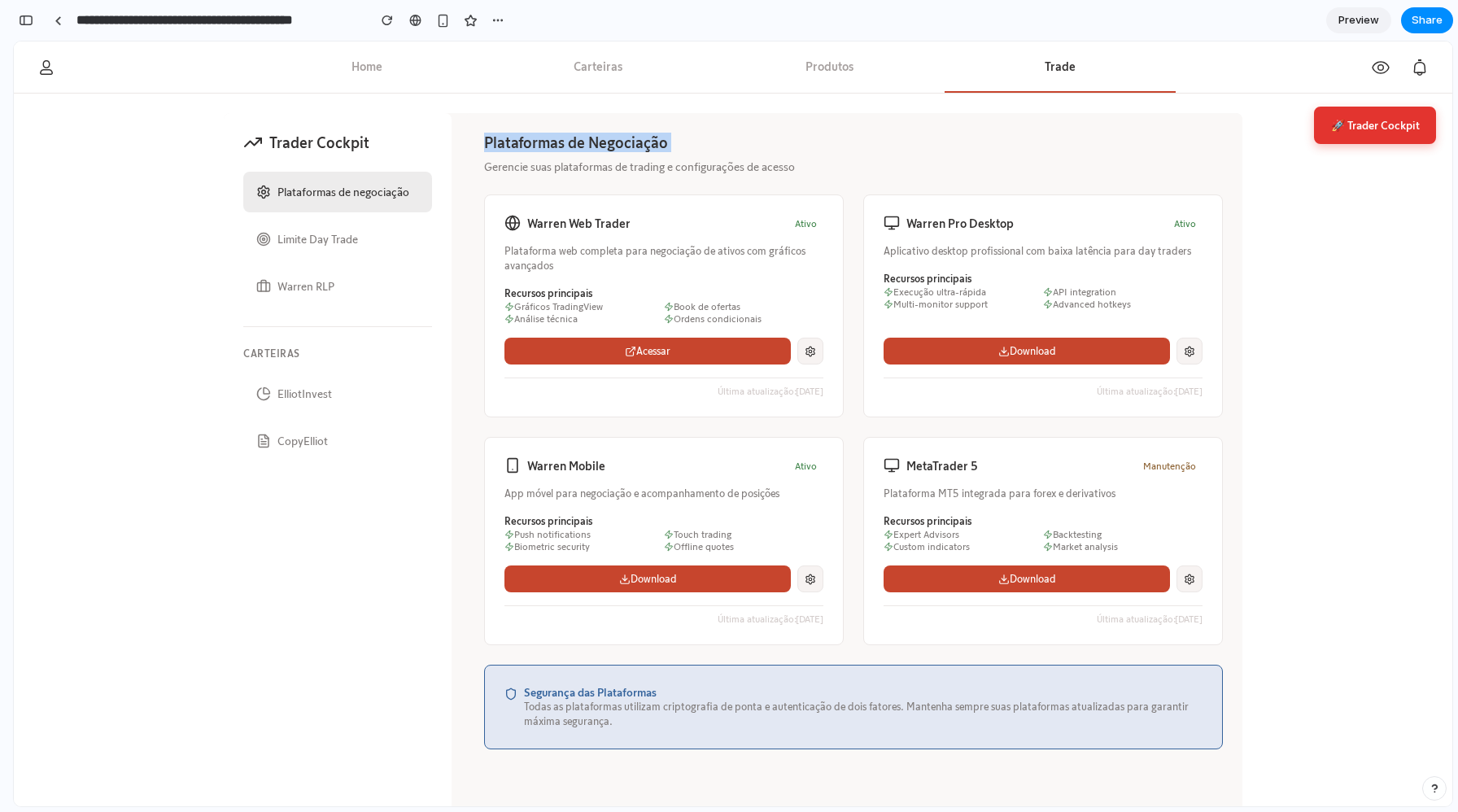
click at [849, 140] on h2 "Plataformas de Negociação" at bounding box center [853, 142] width 739 height 19
click at [819, 144] on h2 "Plataformas de Negociação" at bounding box center [853, 142] width 739 height 19
click at [854, 312] on div "Warren Web Trader Ativo Plataforma web completa para negociação de ativos com g…" at bounding box center [853, 419] width 739 height 451
click at [1368, 121] on button "🚀 Trader Cockpit" at bounding box center [1375, 124] width 122 height 37
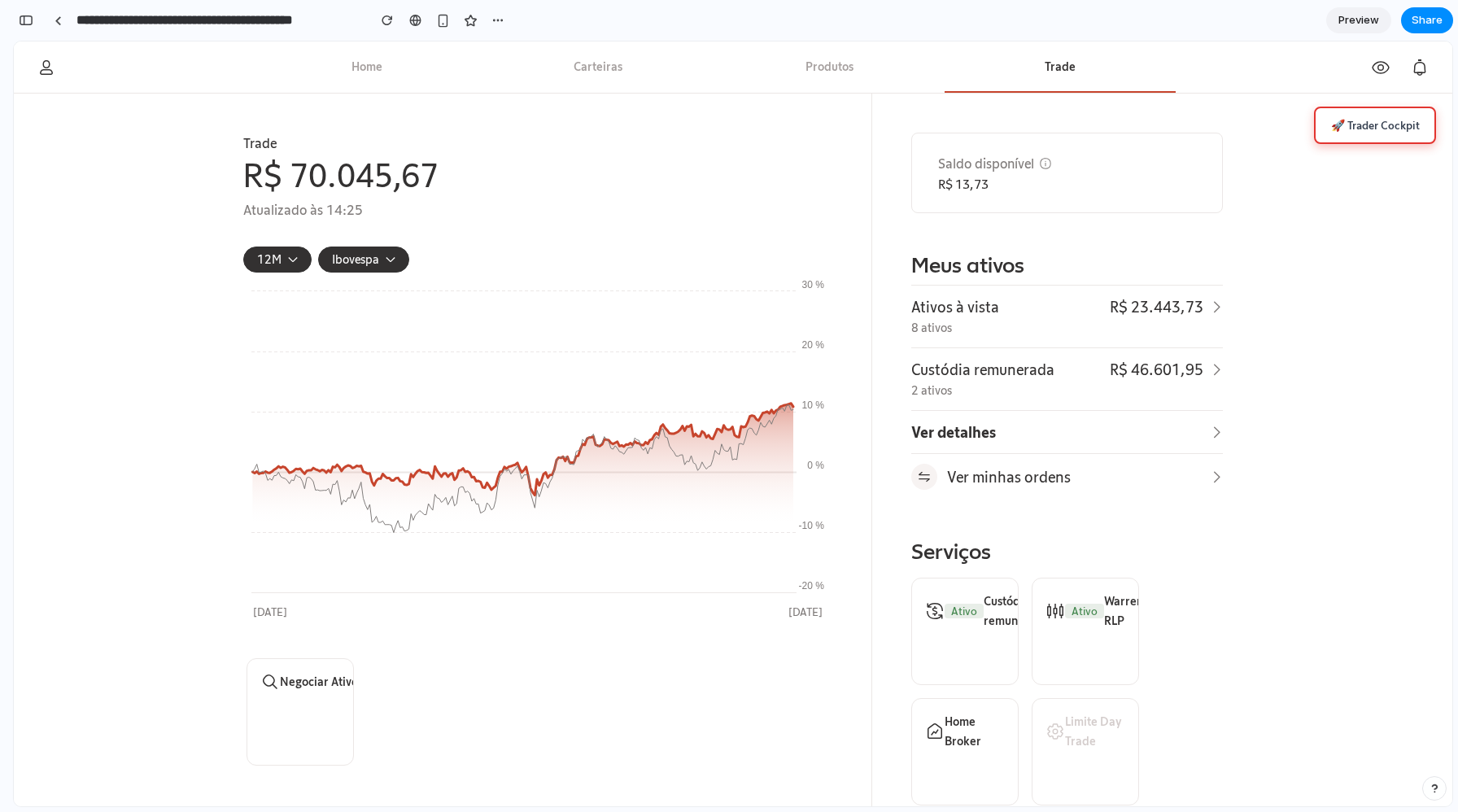
click at [1344, 118] on button "🚀 Trader Cockpit" at bounding box center [1375, 124] width 122 height 37
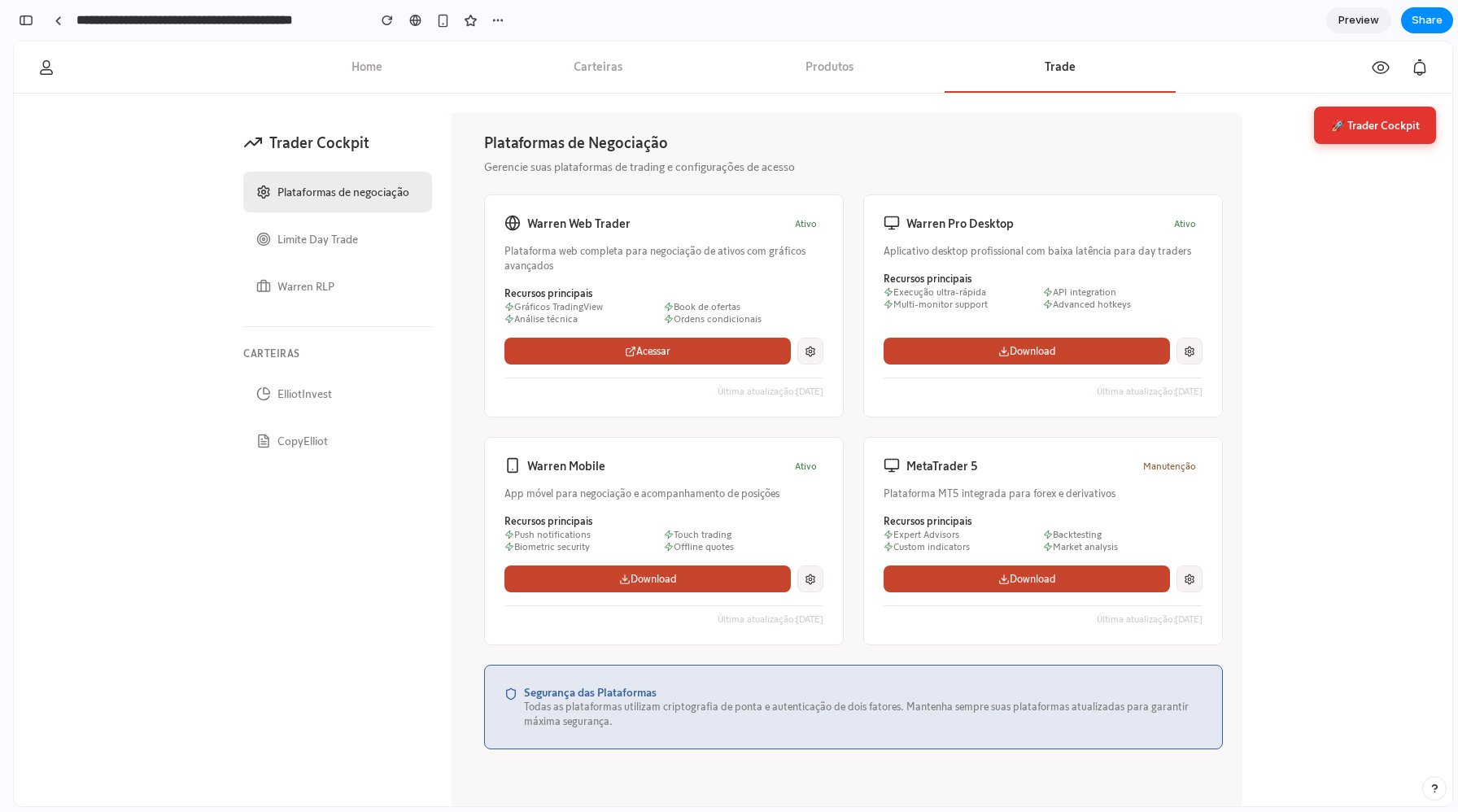
click at [1339, 131] on button "🚀 Trader Cockpit" at bounding box center [1375, 124] width 122 height 37
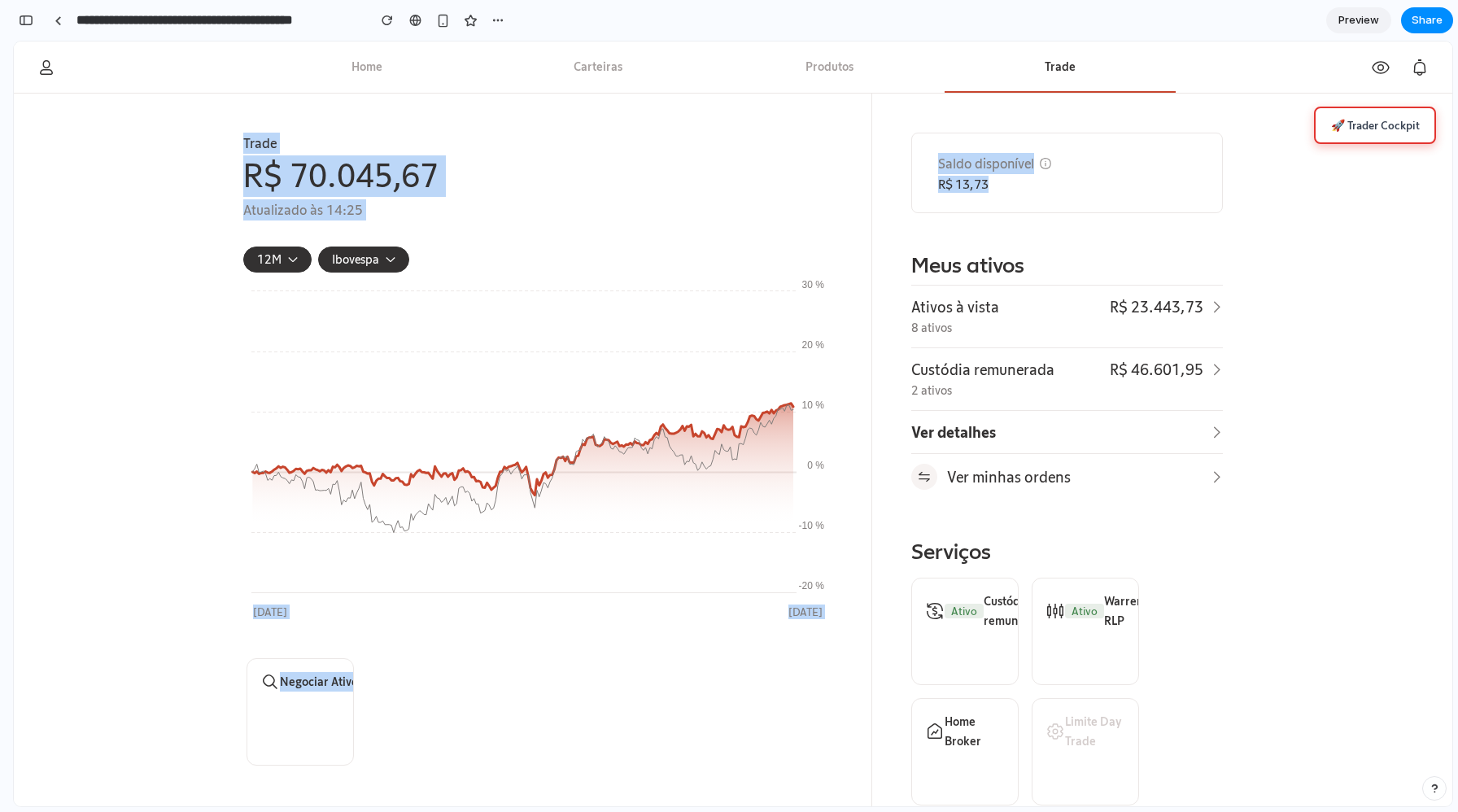
drag, startPoint x: 1009, startPoint y: 181, endPoint x: 865, endPoint y: 114, distance: 158.8
click at [865, 114] on div "Trade R$ 70.045,67 Atualizado às 14:25 12M Mês Ano 12M Do início Ibovespa Ibove…" at bounding box center [538, 450] width 668 height 713
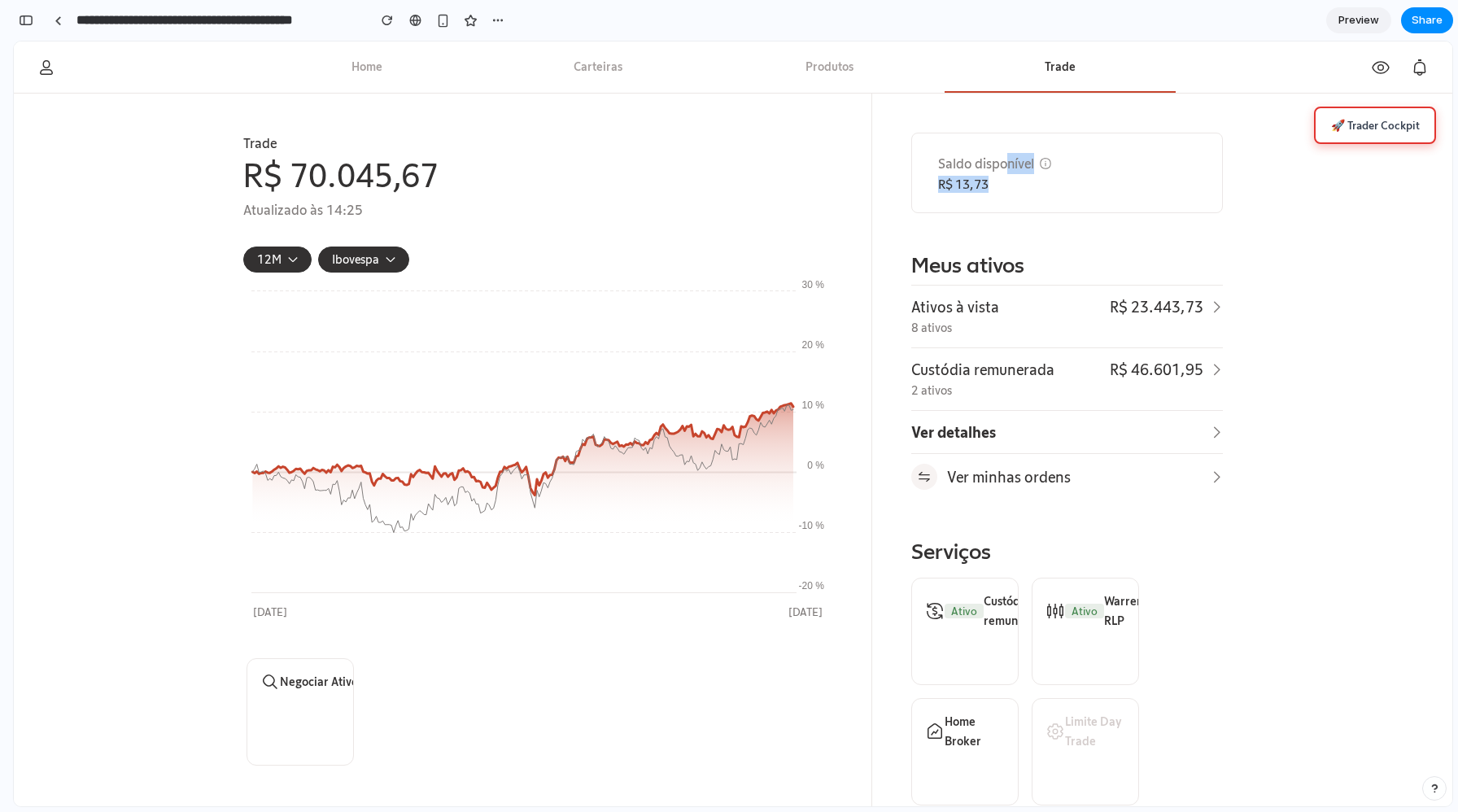
drag, startPoint x: 928, startPoint y: 158, endPoint x: 989, endPoint y: 185, distance: 66.7
click at [989, 185] on section "Saldo disponível R$ 13,73" at bounding box center [1067, 172] width 312 height 81
click at [989, 185] on p "R$ 13,73" at bounding box center [997, 185] width 118 height 17
drag, startPoint x: 1004, startPoint y: 185, endPoint x: 931, endPoint y: 158, distance: 77.8
click at [931, 158] on section "Saldo disponível R$ 13,73" at bounding box center [1067, 172] width 312 height 81
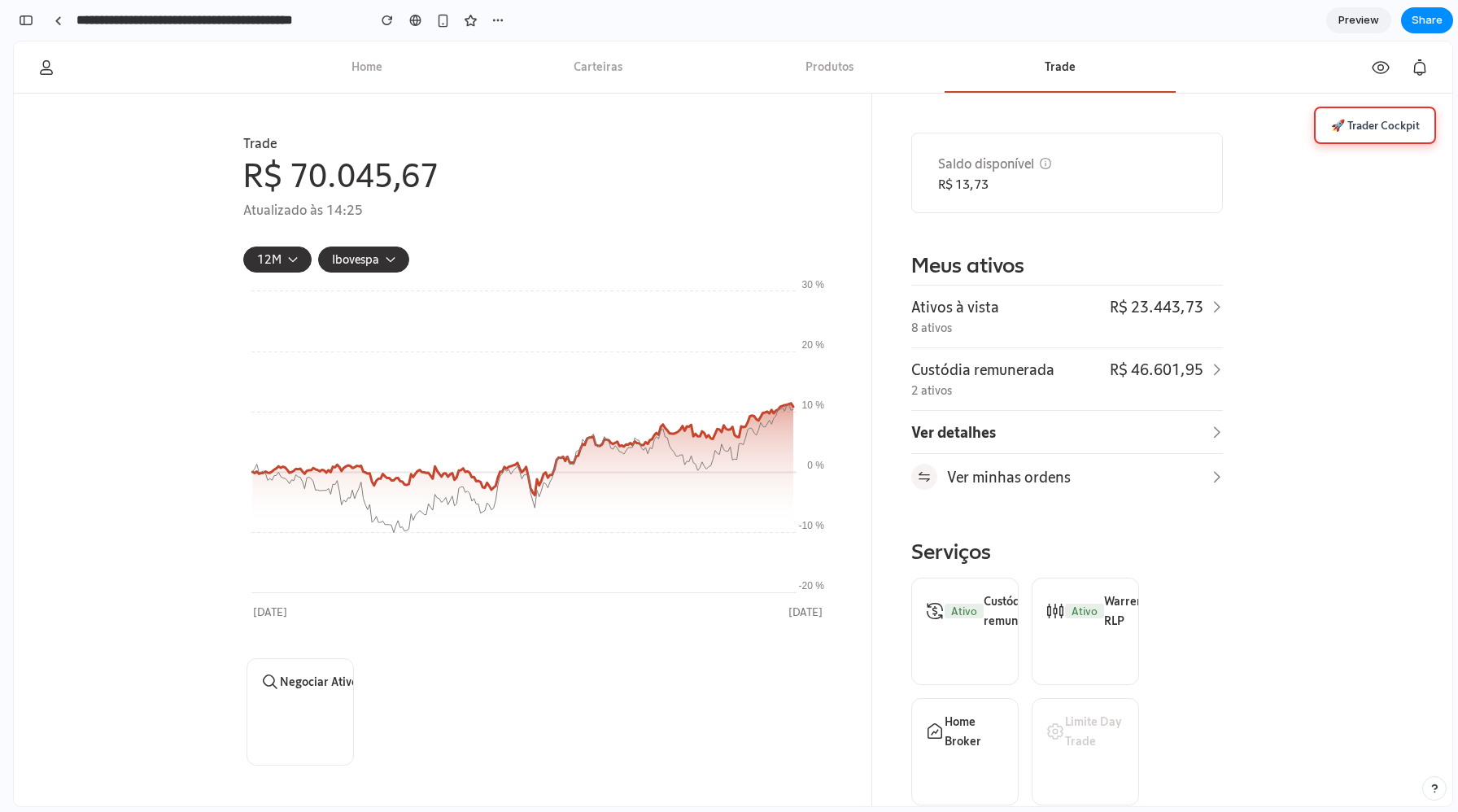
click at [931, 158] on section "Saldo disponível R$ 13,73" at bounding box center [1067, 172] width 312 height 81
drag, startPoint x: 927, startPoint y: 158, endPoint x: 1009, endPoint y: 186, distance: 86.6
click at [1009, 186] on section "Saldo disponível R$ 13,73" at bounding box center [1067, 172] width 312 height 81
click at [1009, 186] on p "R$ 13,73" at bounding box center [997, 185] width 118 height 17
drag, startPoint x: 1018, startPoint y: 191, endPoint x: 936, endPoint y: 164, distance: 86.3
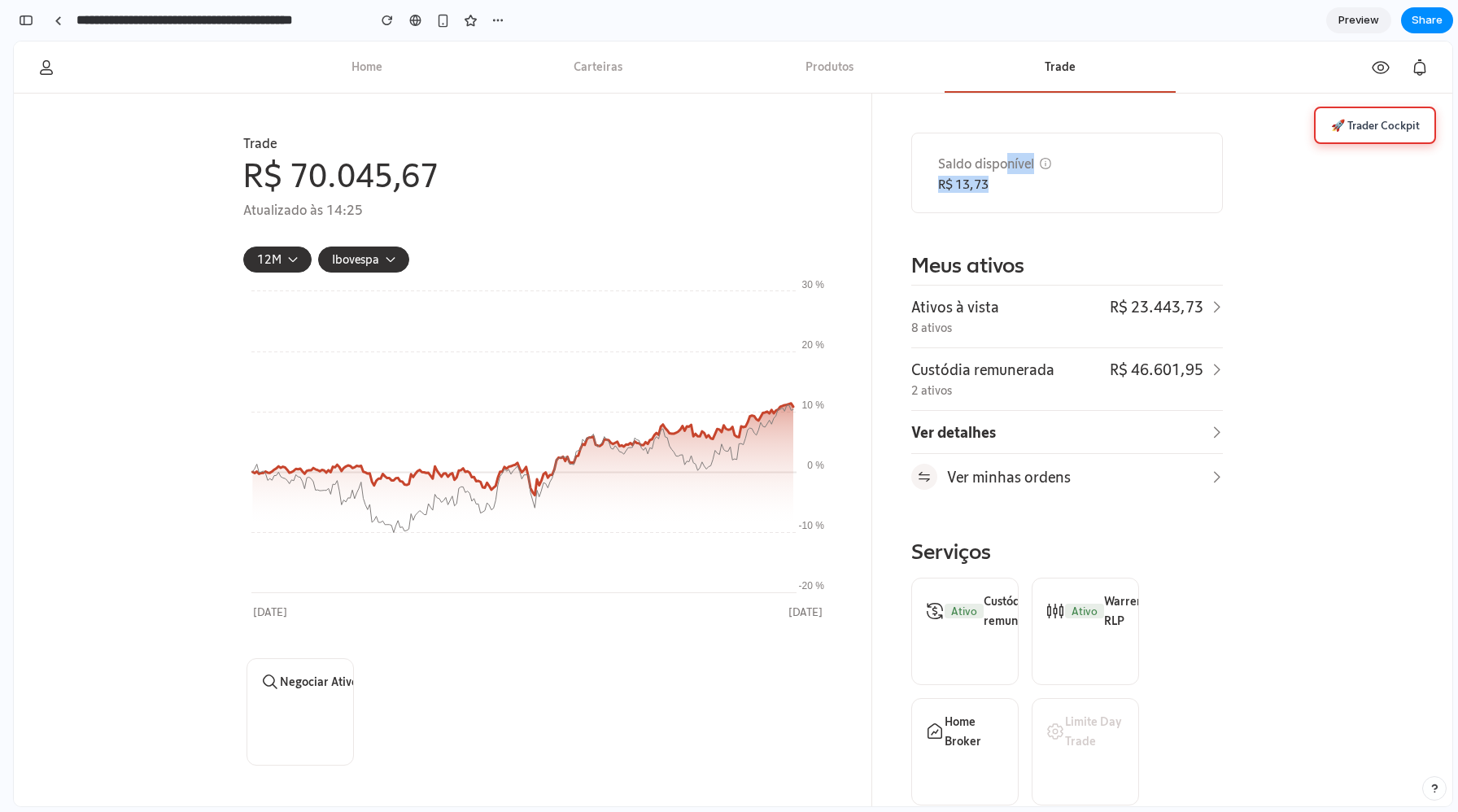
click at [936, 164] on section "Saldo disponível R$ 13,73" at bounding box center [1067, 172] width 312 height 81
drag, startPoint x: 930, startPoint y: 158, endPoint x: 1002, endPoint y: 185, distance: 76.9
click at [1002, 185] on section "Saldo disponível R$ 13,73" at bounding box center [1067, 172] width 312 height 81
click at [1002, 185] on p "R$ 13,73" at bounding box center [997, 185] width 118 height 17
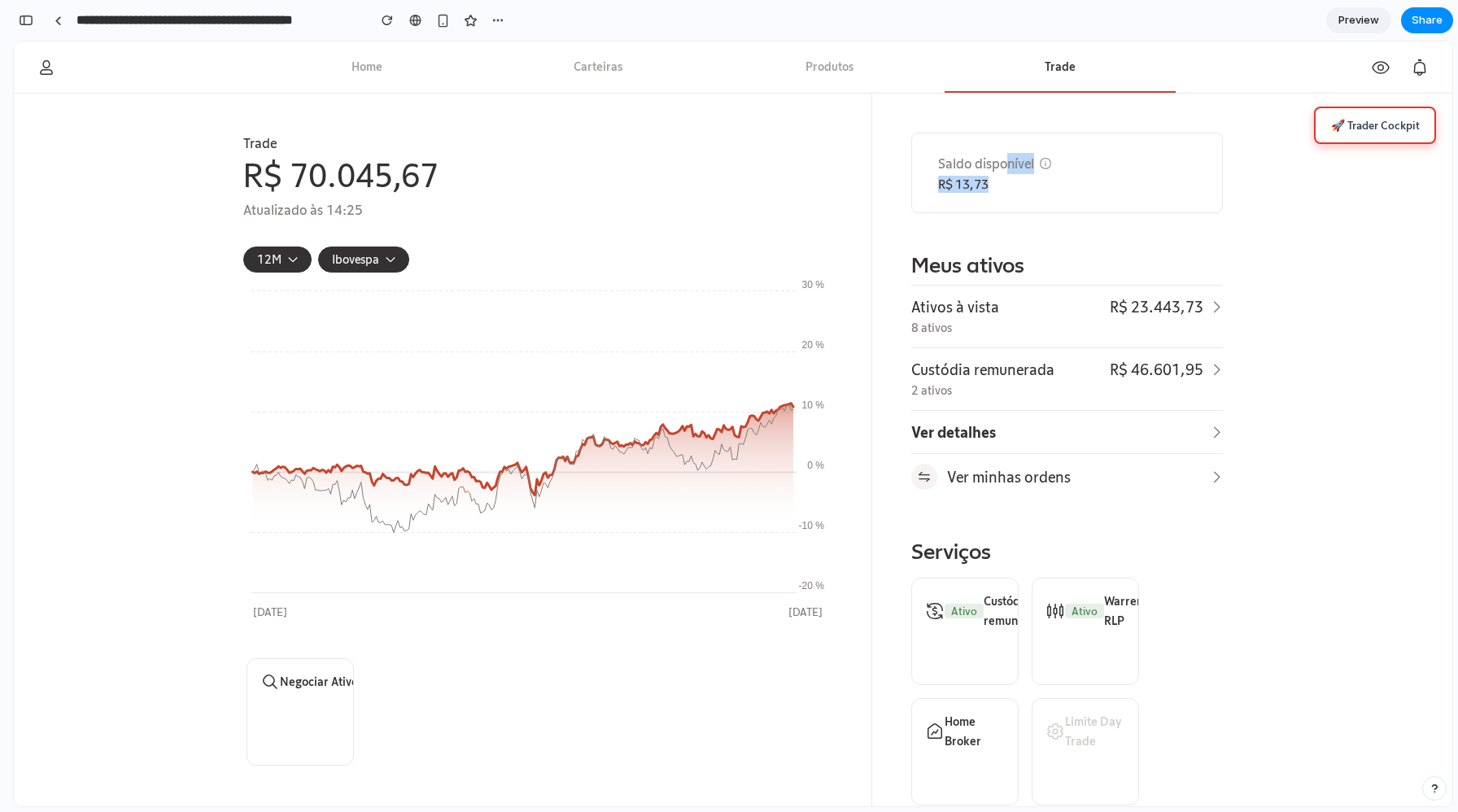
drag, startPoint x: 999, startPoint y: 185, endPoint x: 927, endPoint y: 158, distance: 76.9
click at [927, 158] on section "Saldo disponível R$ 13,73" at bounding box center [1067, 172] width 312 height 81
drag, startPoint x: 926, startPoint y: 156, endPoint x: 1007, endPoint y: 191, distance: 88.2
click at [1007, 191] on section "Saldo disponível R$ 13,73" at bounding box center [1067, 172] width 312 height 81
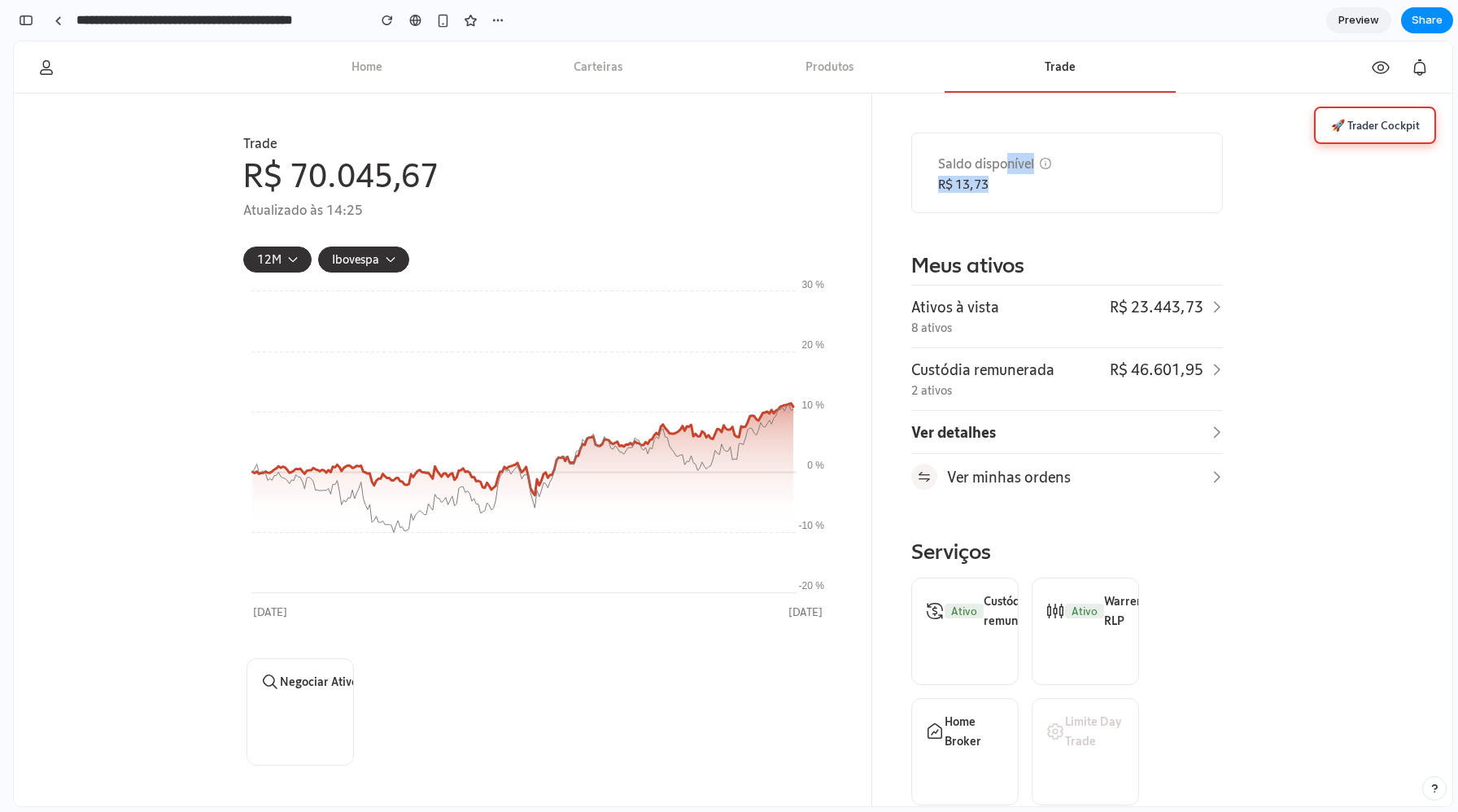
click at [1007, 191] on p "R$ 13,73" at bounding box center [997, 185] width 118 height 17
drag, startPoint x: 997, startPoint y: 188, endPoint x: 934, endPoint y: 159, distance: 69.4
click at [934, 159] on section "Saldo disponível R$ 13,73" at bounding box center [1067, 172] width 312 height 81
drag, startPoint x: 930, startPoint y: 157, endPoint x: 1016, endPoint y: 186, distance: 90.8
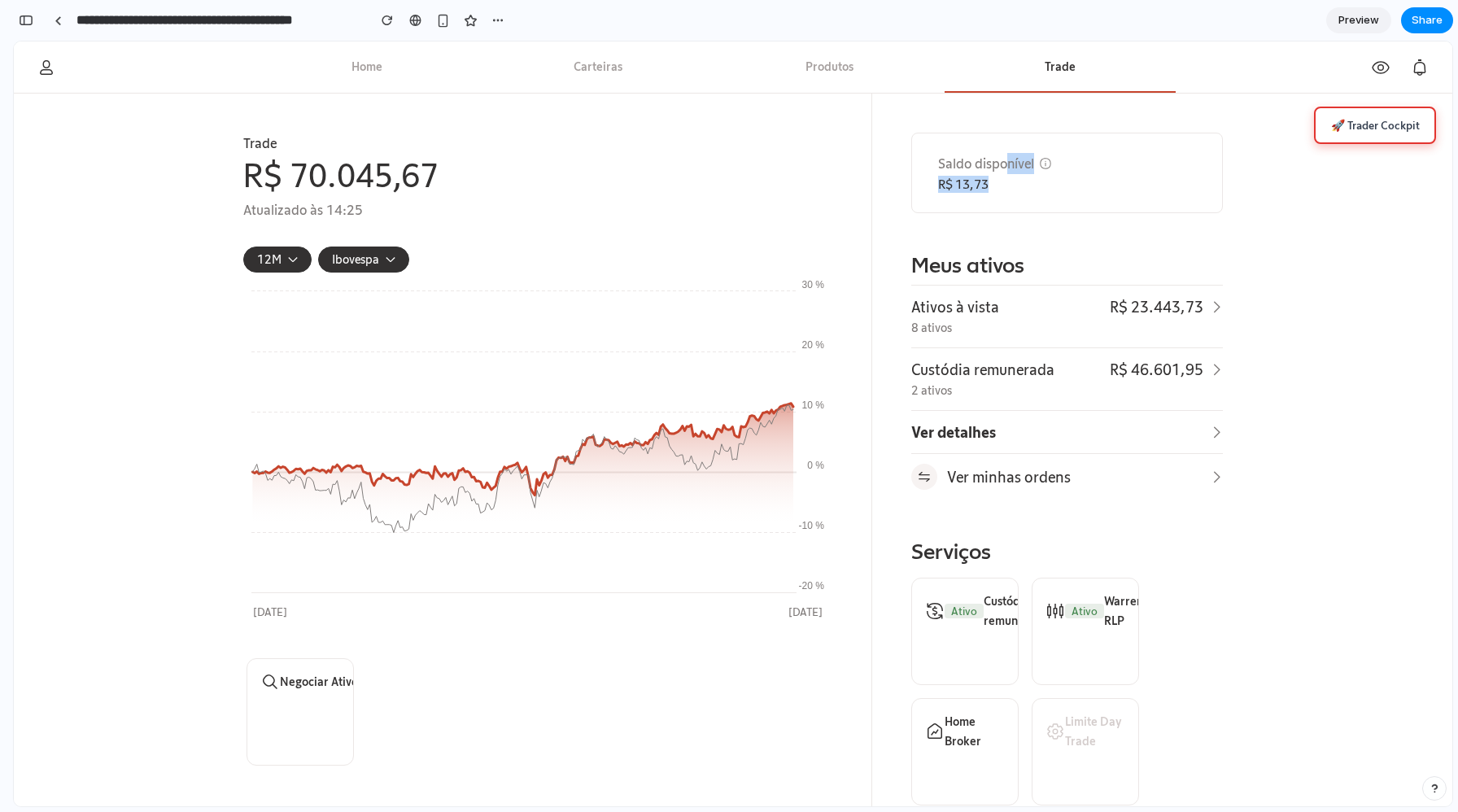
click at [1016, 186] on section "Saldo disponível R$ 13,73" at bounding box center [1067, 172] width 312 height 81
click at [1016, 186] on p "R$ 13,73" at bounding box center [997, 185] width 118 height 17
drag, startPoint x: 1004, startPoint y: 186, endPoint x: 938, endPoint y: 164, distance: 69.6
click at [938, 164] on div "Saldo disponível R$ 13,73" at bounding box center [1062, 173] width 248 height 40
click at [938, 164] on p "Saldo disponível" at bounding box center [986, 164] width 96 height 21
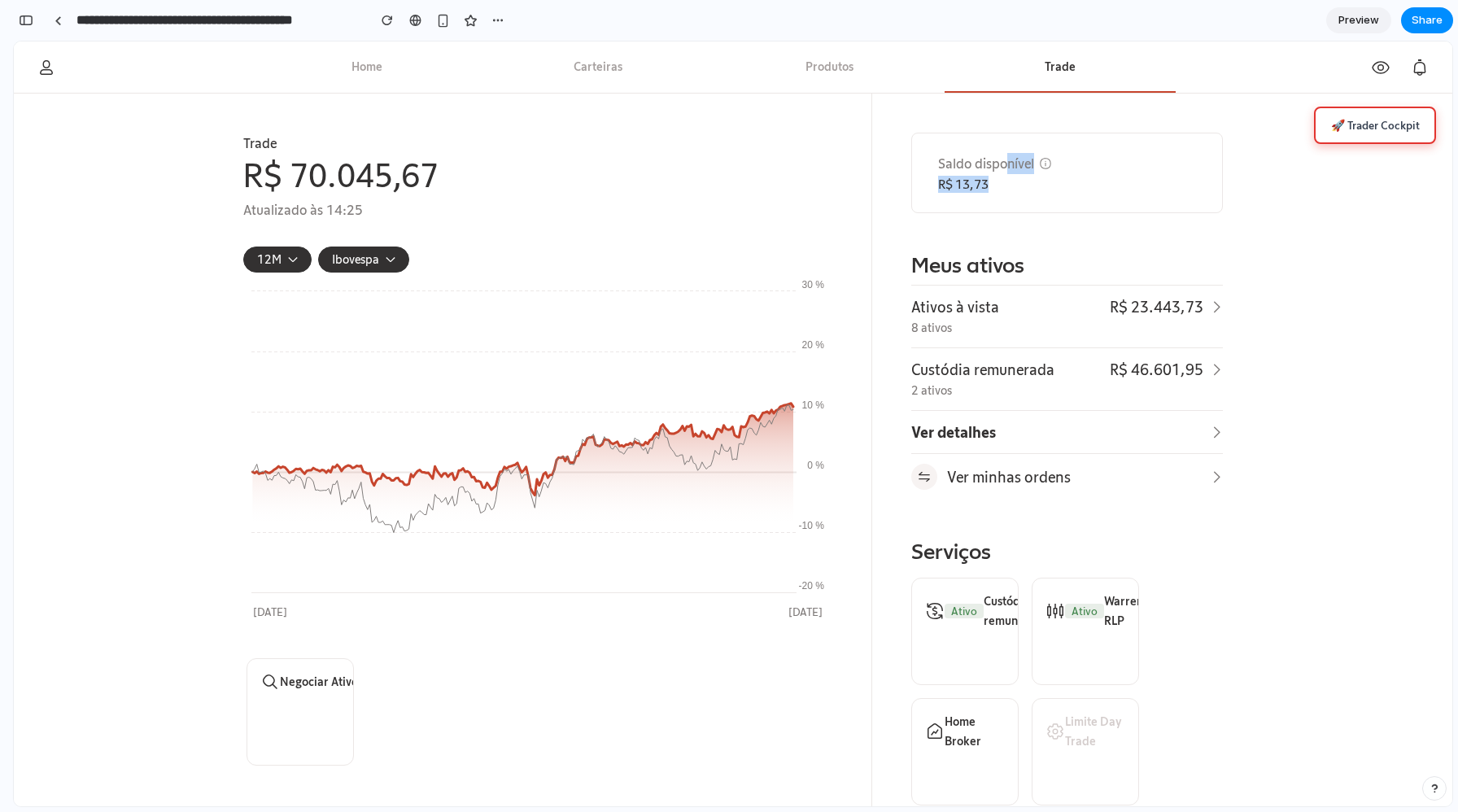
drag, startPoint x: 932, startPoint y: 159, endPoint x: 1031, endPoint y: 191, distance: 104.0
click at [1031, 191] on section "Saldo disponível R$ 13,73" at bounding box center [1067, 172] width 312 height 81
click at [1031, 191] on p "R$ 13,73" at bounding box center [997, 185] width 118 height 17
drag, startPoint x: 1022, startPoint y: 188, endPoint x: 917, endPoint y: 166, distance: 107.3
click at [917, 166] on section "Saldo disponível R$ 13,73" at bounding box center [1067, 172] width 312 height 81
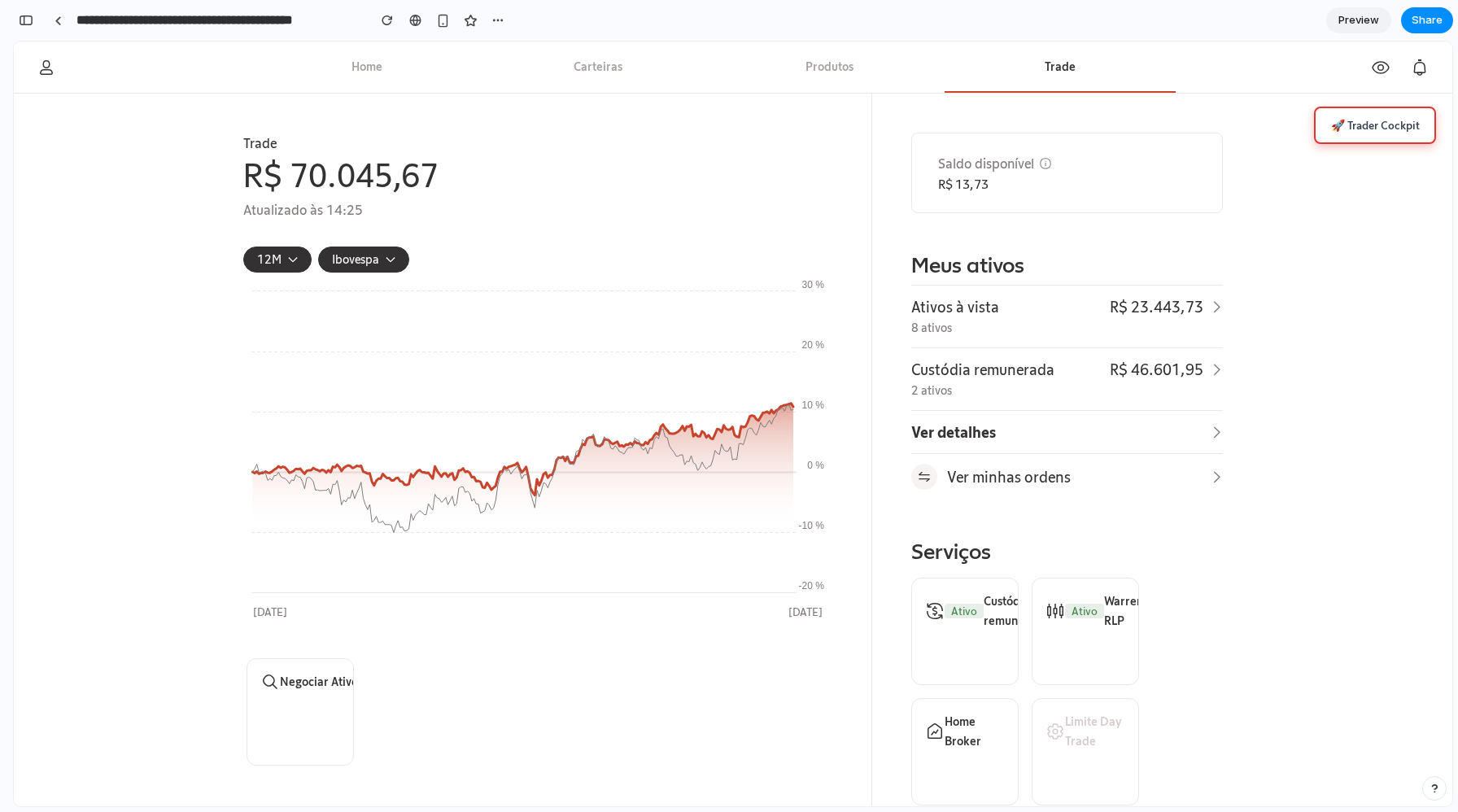
click at [917, 166] on section "Saldo disponível R$ 13,73" at bounding box center [1067, 172] width 312 height 81
drag, startPoint x: 923, startPoint y: 151, endPoint x: 1016, endPoint y: 197, distance: 103.8
click at [1016, 197] on section "Saldo disponível R$ 13,73" at bounding box center [1067, 172] width 312 height 81
drag, startPoint x: 1020, startPoint y: 194, endPoint x: 933, endPoint y: 171, distance: 90.0
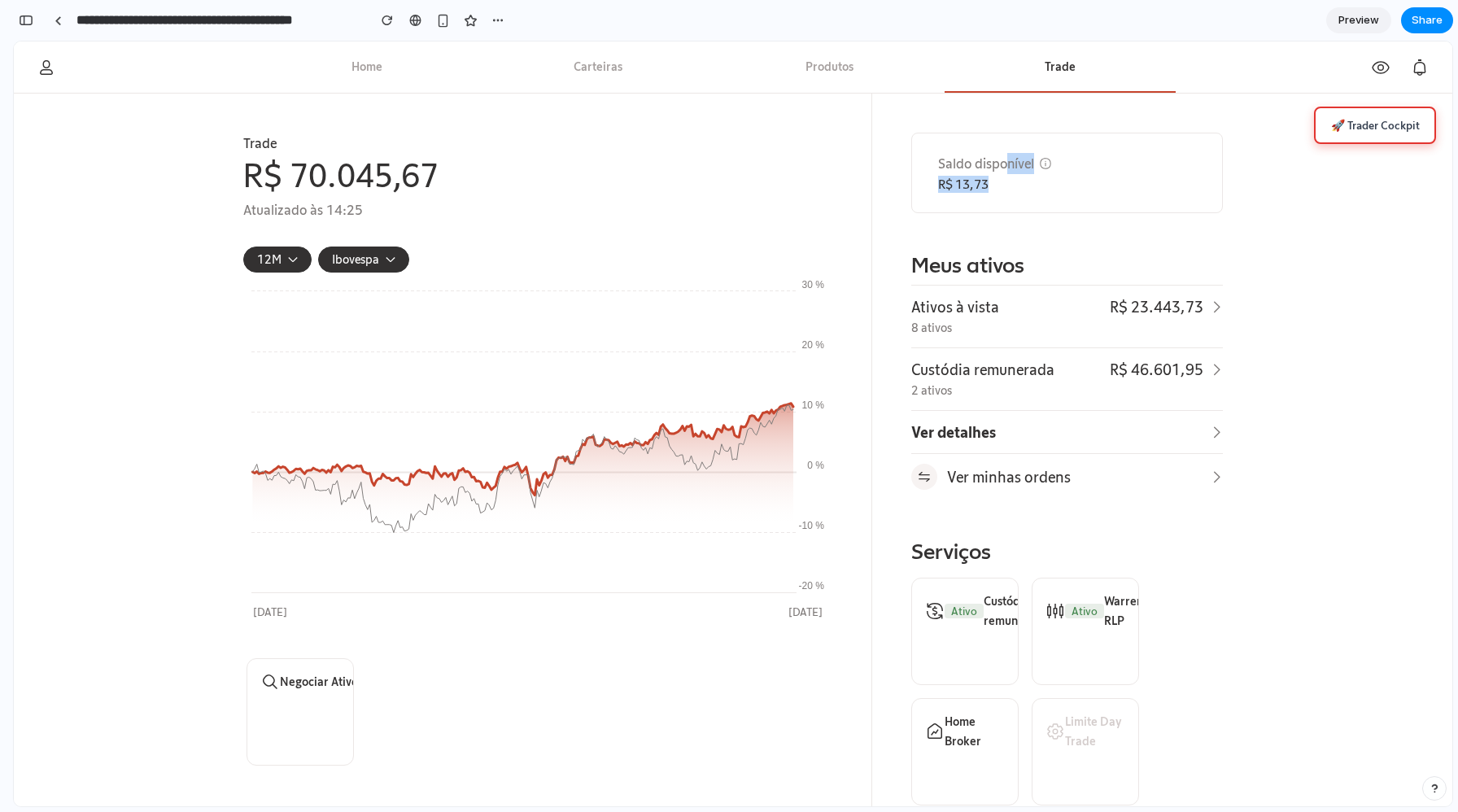
click at [933, 171] on section "Saldo disponível R$ 13,73" at bounding box center [1067, 172] width 312 height 81
drag, startPoint x: 933, startPoint y: 166, endPoint x: 1026, endPoint y: 197, distance: 98.0
click at [1026, 197] on section "Saldo disponível R$ 13,73" at bounding box center [1067, 172] width 312 height 81
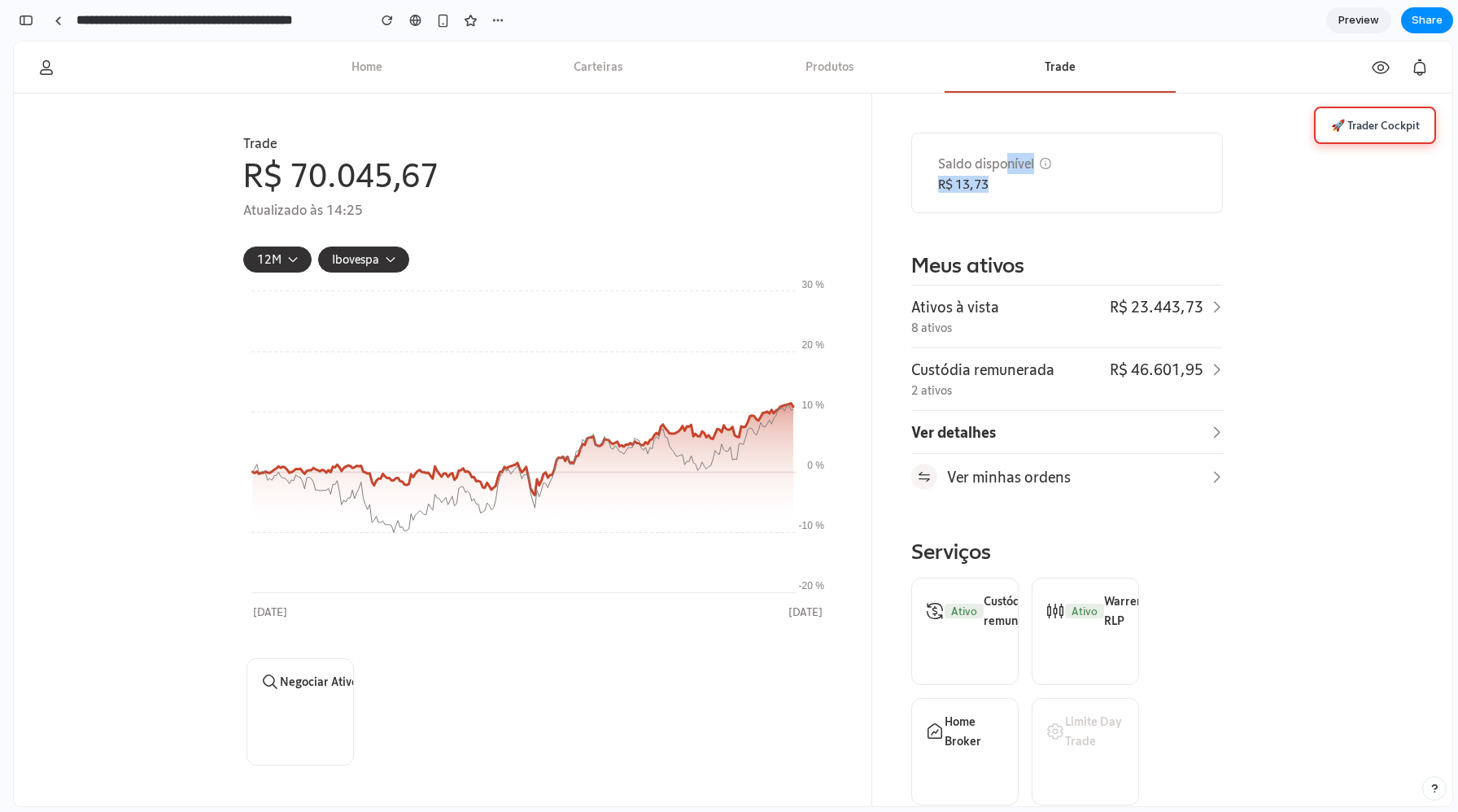
drag, startPoint x: 1031, startPoint y: 192, endPoint x: 937, endPoint y: 167, distance: 97.3
click at [937, 167] on section "Saldo disponível R$ 13,73" at bounding box center [1067, 172] width 312 height 81
click at [938, 167] on p "Saldo disponível" at bounding box center [986, 164] width 96 height 21
drag, startPoint x: 934, startPoint y: 162, endPoint x: 1018, endPoint y: 187, distance: 87.6
click at [1018, 187] on section "Saldo disponível R$ 13,73" at bounding box center [1067, 172] width 312 height 81
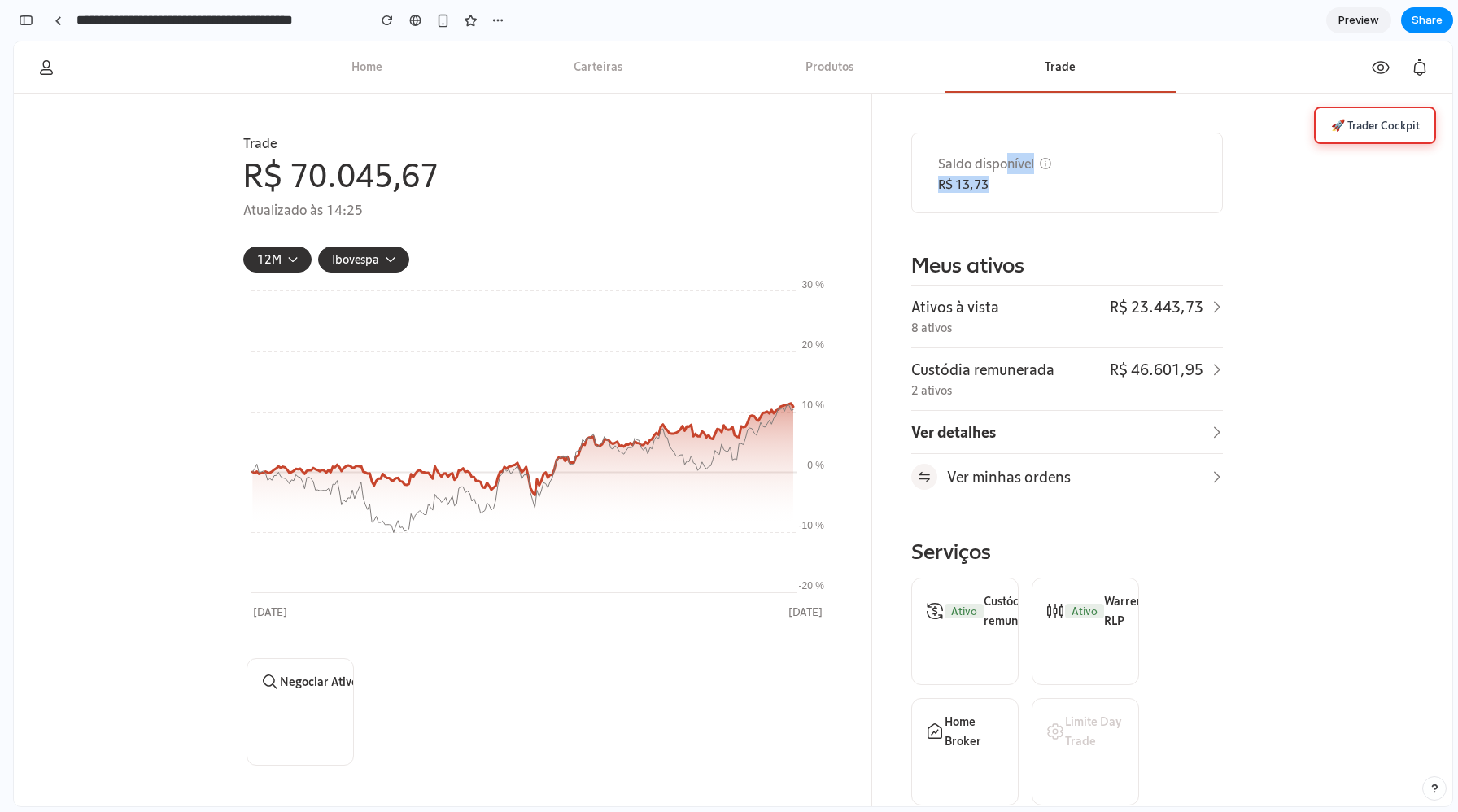
click at [1018, 187] on p "R$ 13,73" at bounding box center [997, 185] width 118 height 17
drag, startPoint x: 916, startPoint y: 152, endPoint x: 1012, endPoint y: 177, distance: 99.2
click at [1012, 177] on section "Saldo disponível R$ 13,73" at bounding box center [1067, 172] width 312 height 81
click at [1012, 177] on p "R$ 13,73" at bounding box center [997, 185] width 118 height 17
drag, startPoint x: 1020, startPoint y: 195, endPoint x: 932, endPoint y: 164, distance: 93.3
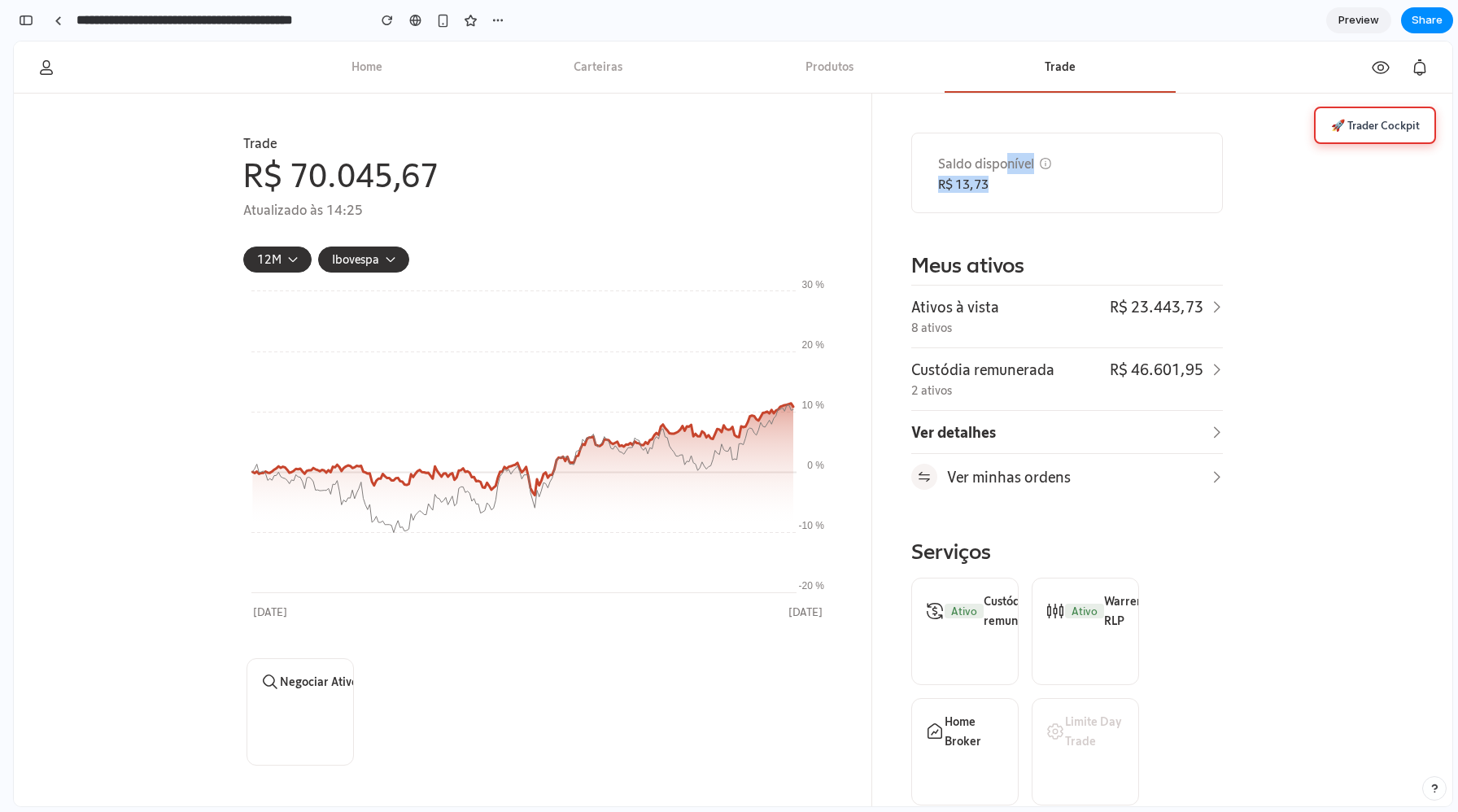
click at [932, 164] on section "Saldo disponível R$ 13,73" at bounding box center [1067, 172] width 312 height 81
click at [1375, 73] on icon at bounding box center [1381, 66] width 19 height 19
click at [1376, 70] on icon at bounding box center [1381, 66] width 19 height 19
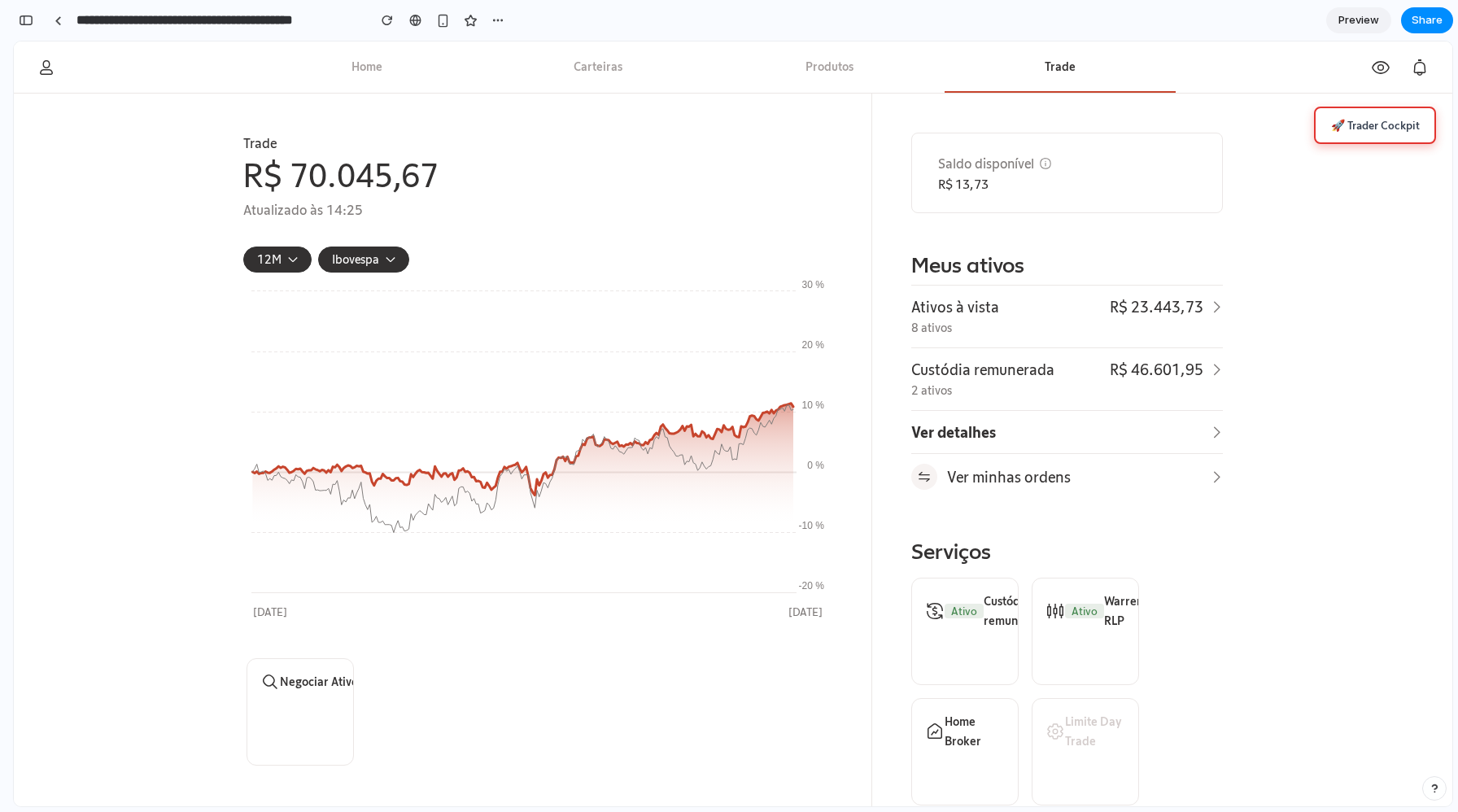
click at [1376, 70] on icon at bounding box center [1381, 66] width 19 height 19
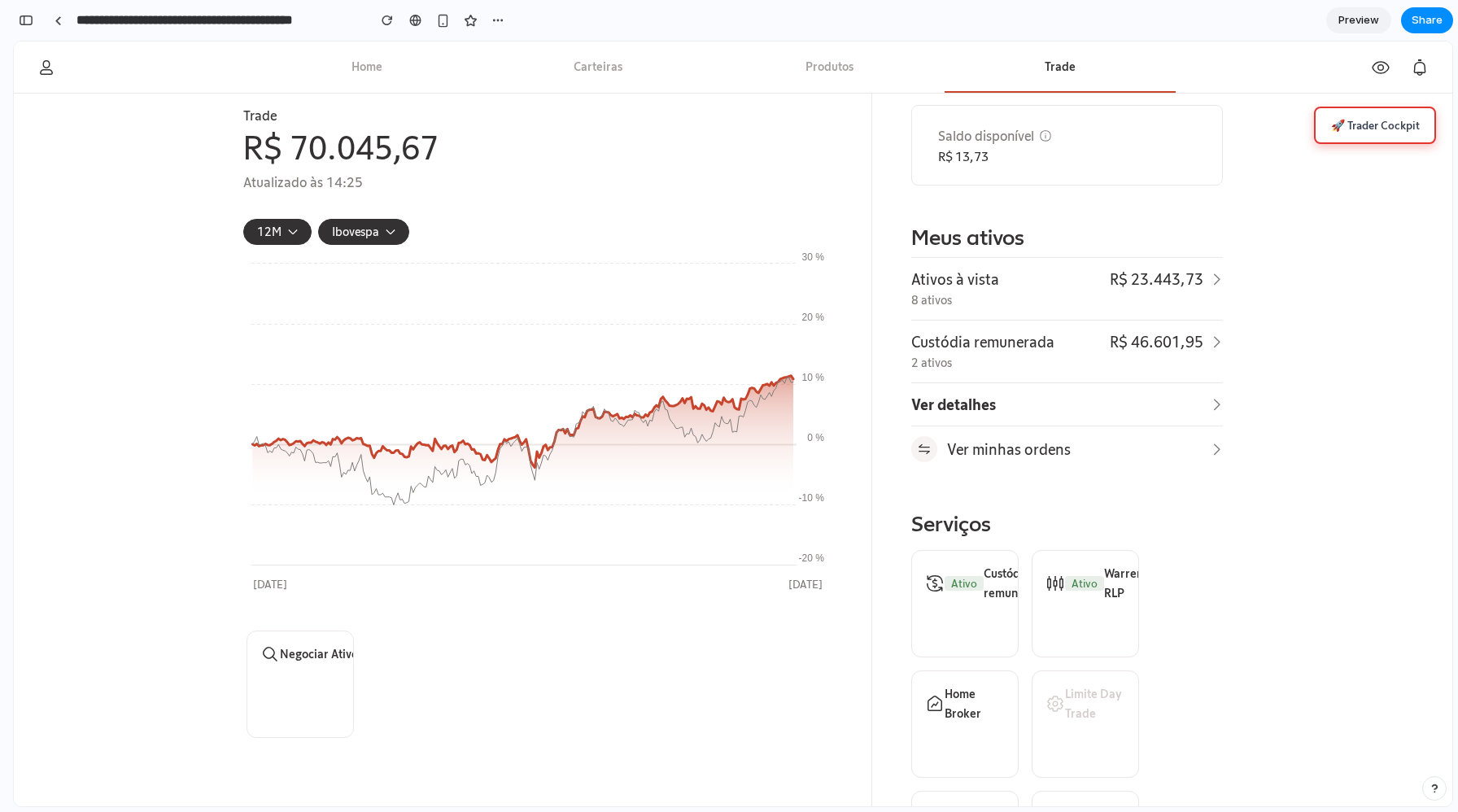
scroll to position [30, 0]
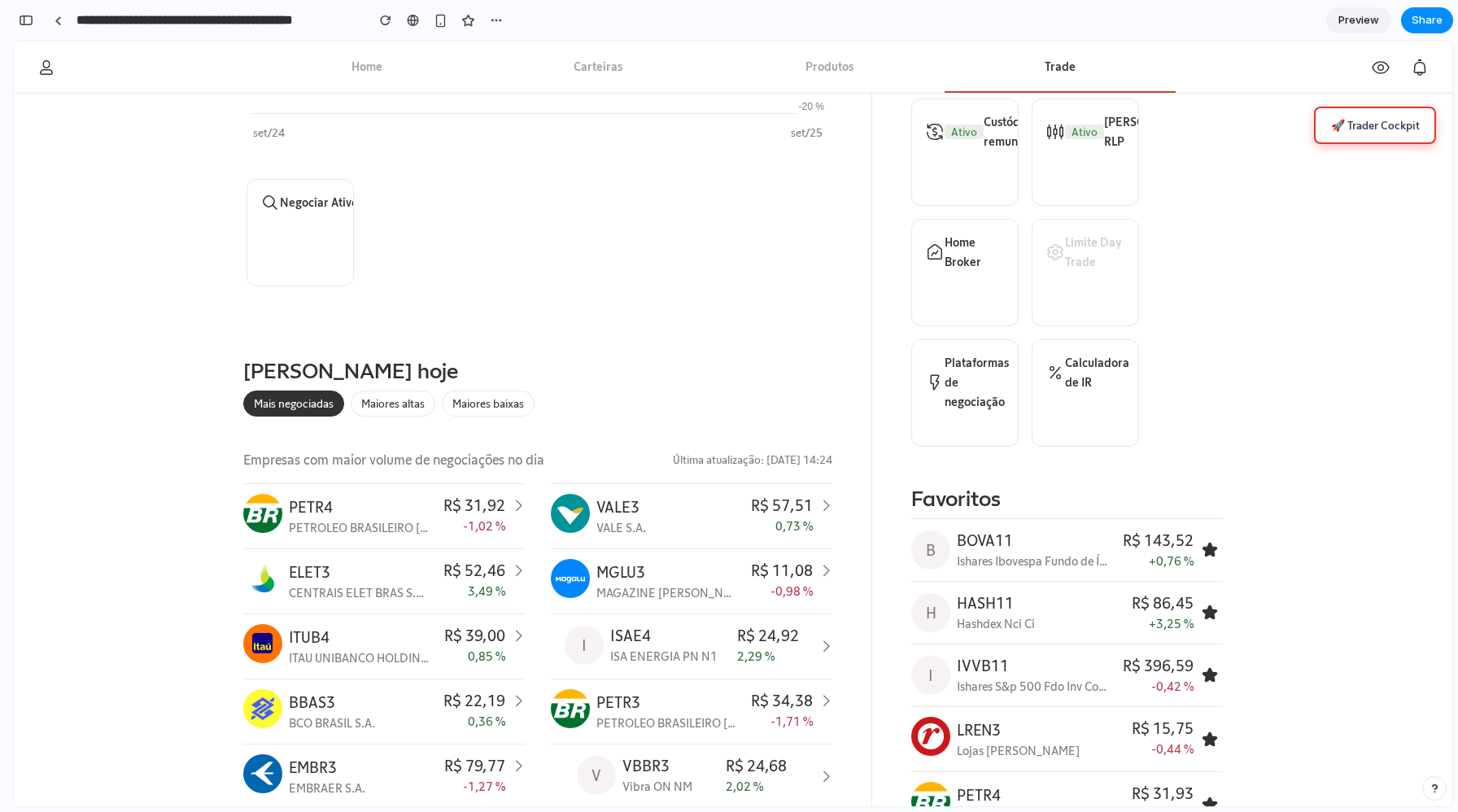
scroll to position [37, 0]
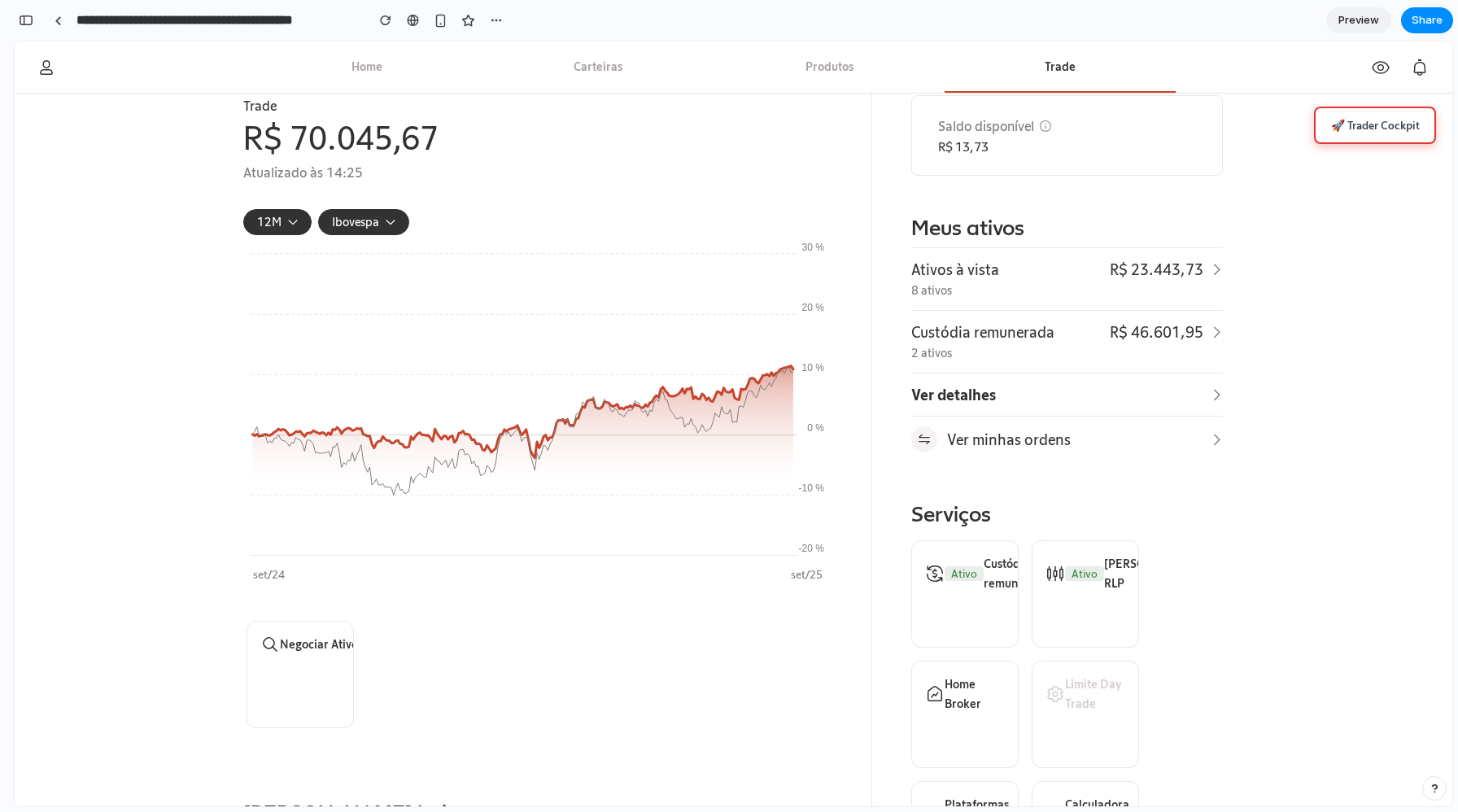
click at [1372, 115] on button "🚀 Trader Cockpit" at bounding box center [1375, 124] width 122 height 37
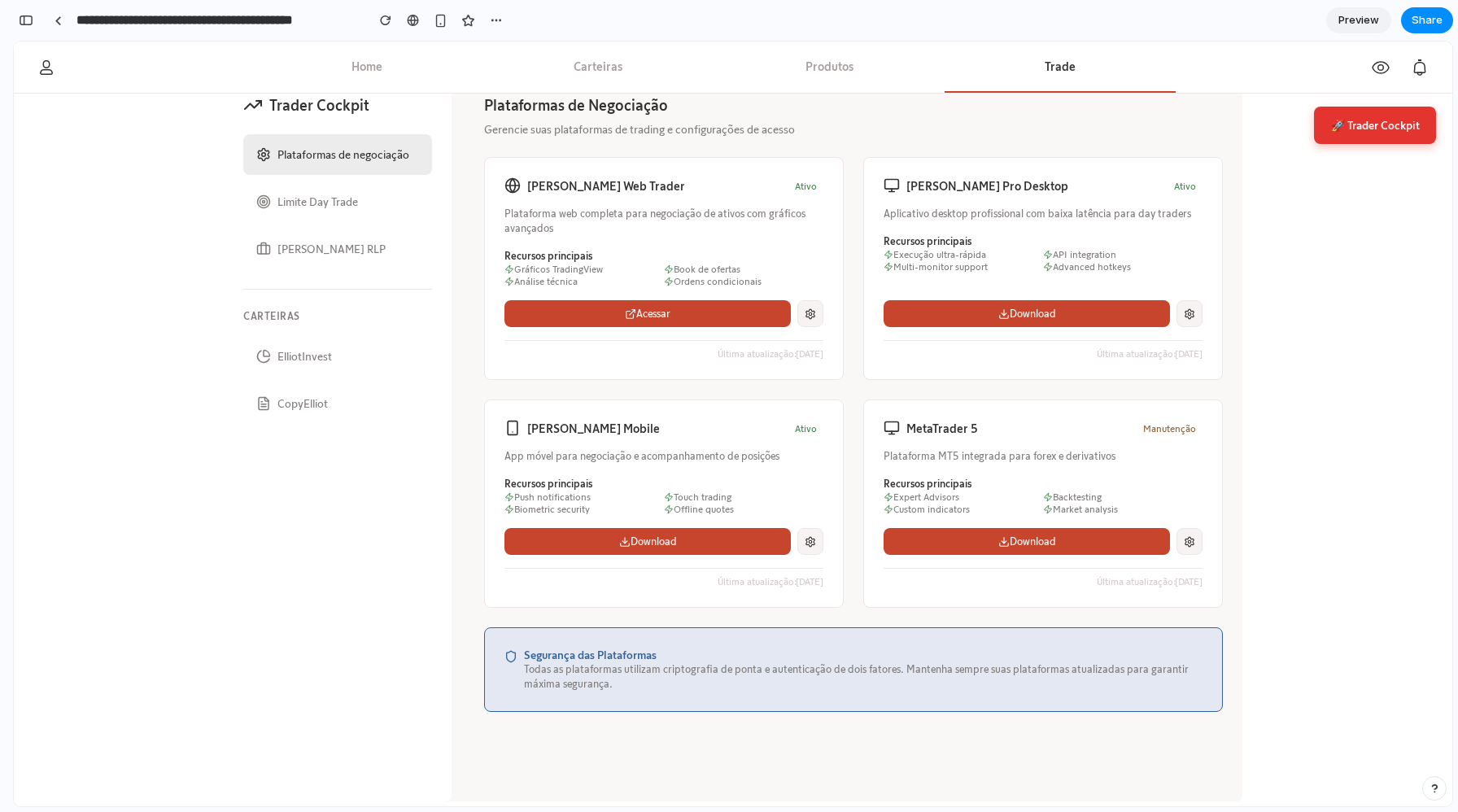
click at [337, 197] on button "Limite Day Trade" at bounding box center [338, 201] width 189 height 41
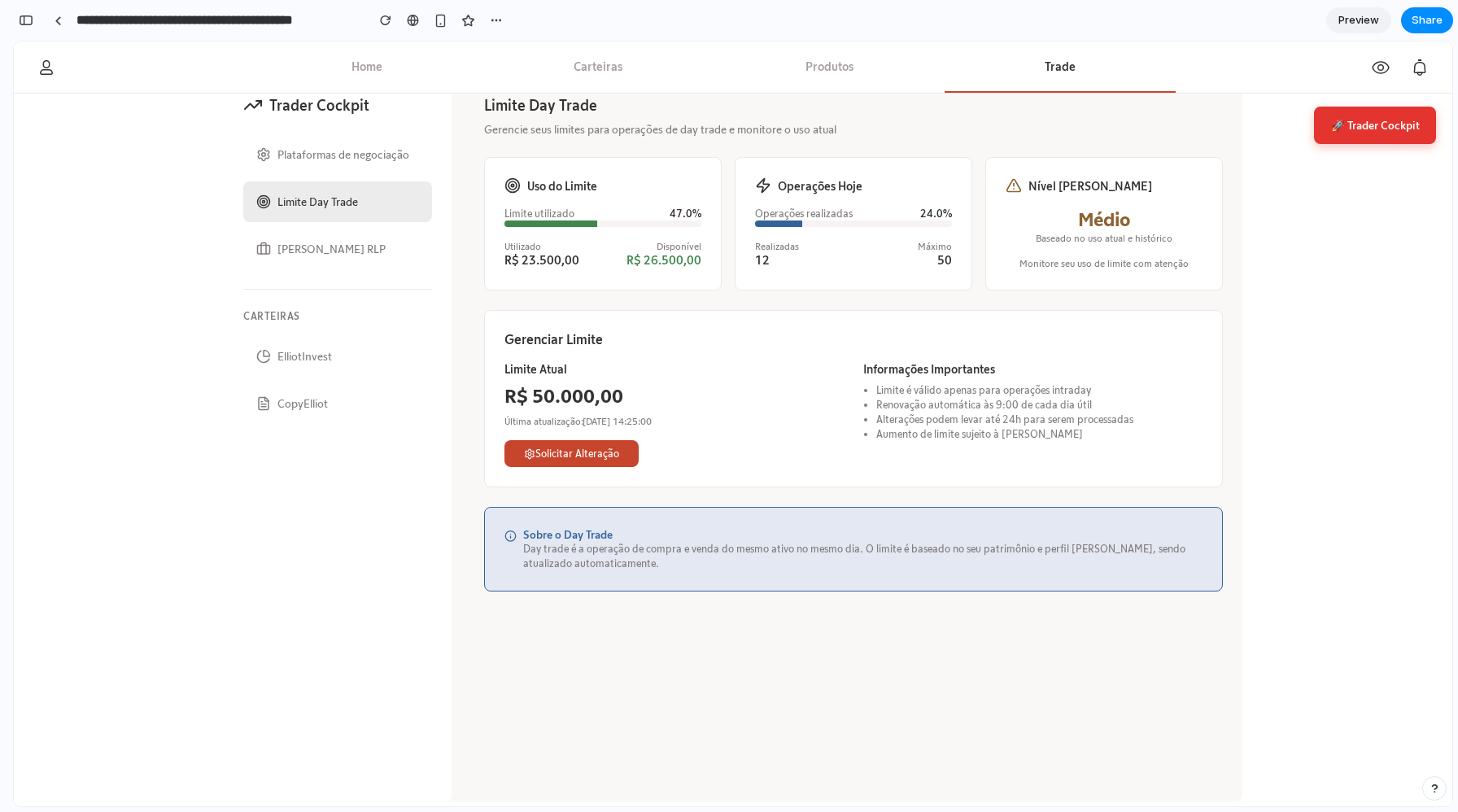
click at [461, 238] on div "Trader Cockpit Plataformas de negociação Limite Day Trade Warren RLP Carteiras …" at bounding box center [733, 439] width 1018 height 726
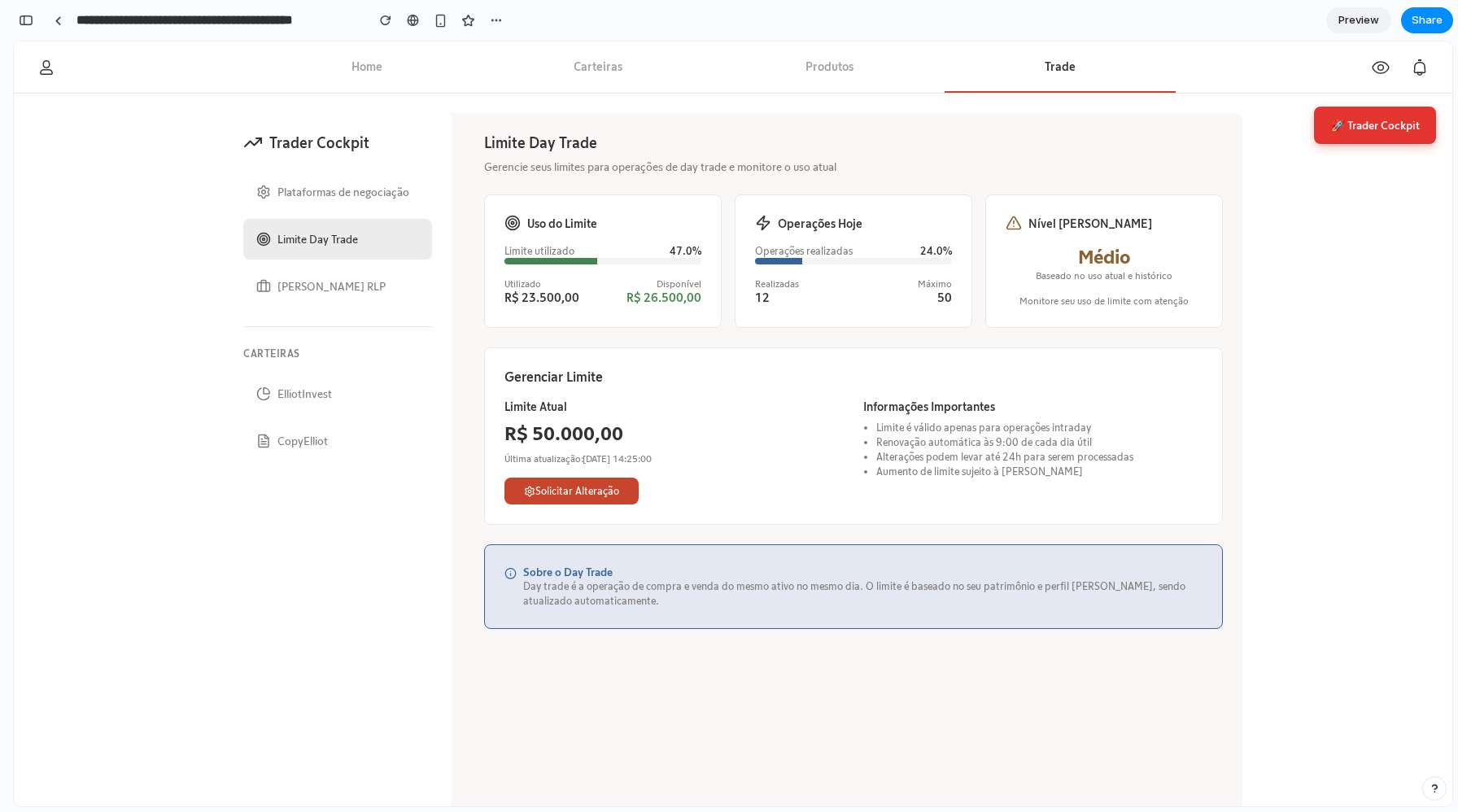
click at [1085, 252] on div "Médio" at bounding box center [1105, 256] width 197 height 25
click at [1101, 253] on div "Médio" at bounding box center [1105, 256] width 197 height 25
click at [1130, 253] on div "Médio" at bounding box center [1105, 256] width 197 height 25
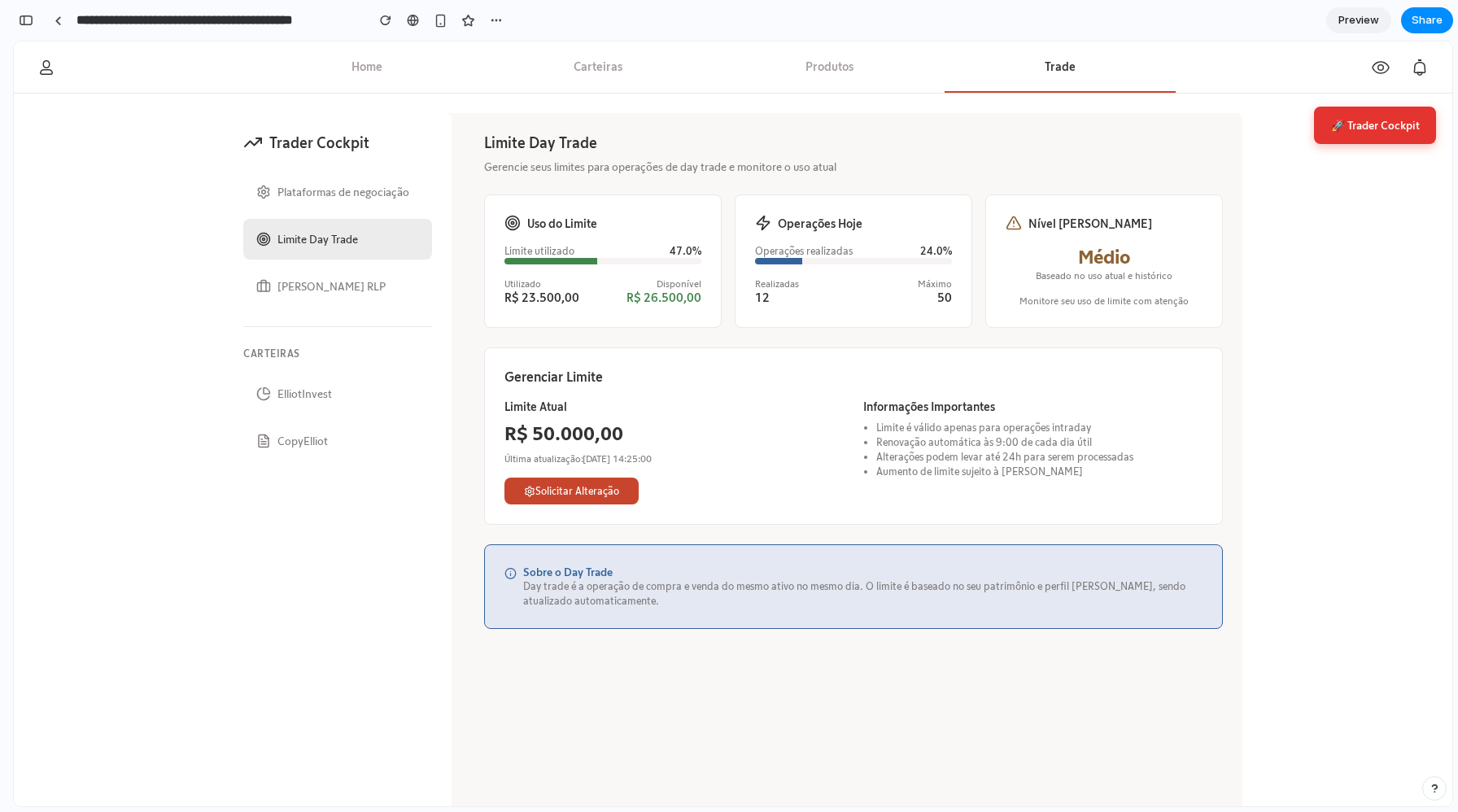
click at [1352, 125] on button "🚀 Trader Cockpit" at bounding box center [1375, 124] width 122 height 37
